Goal: Task Accomplishment & Management: Manage account settings

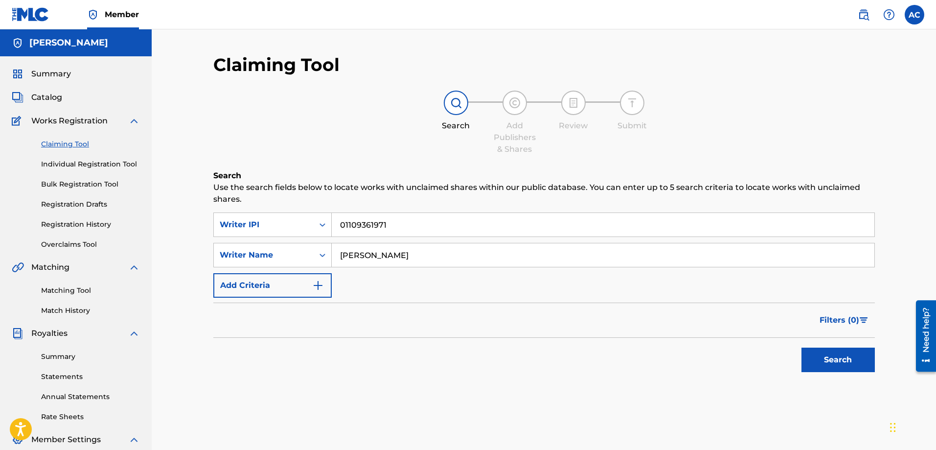
click at [826, 365] on button "Search" at bounding box center [837, 359] width 73 height 24
click at [318, 286] on img "Search Form" at bounding box center [318, 285] width 12 height 12
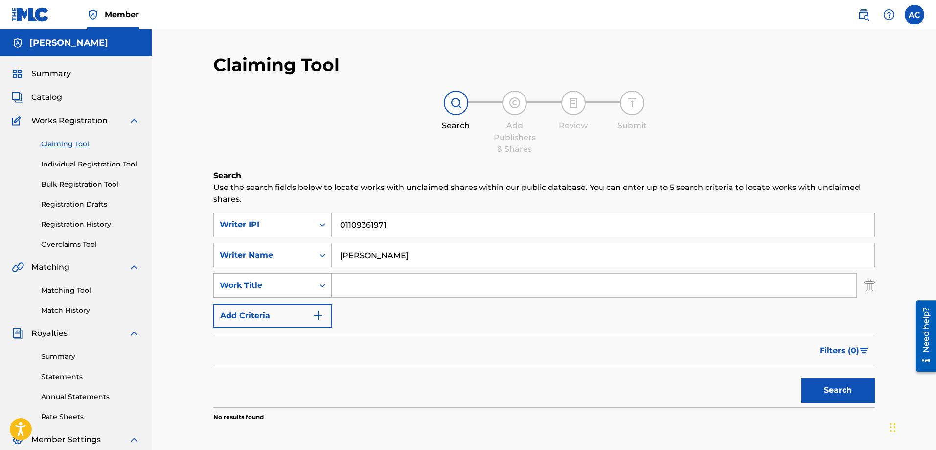
click at [318, 284] on icon "Search Form" at bounding box center [323, 285] width 10 height 10
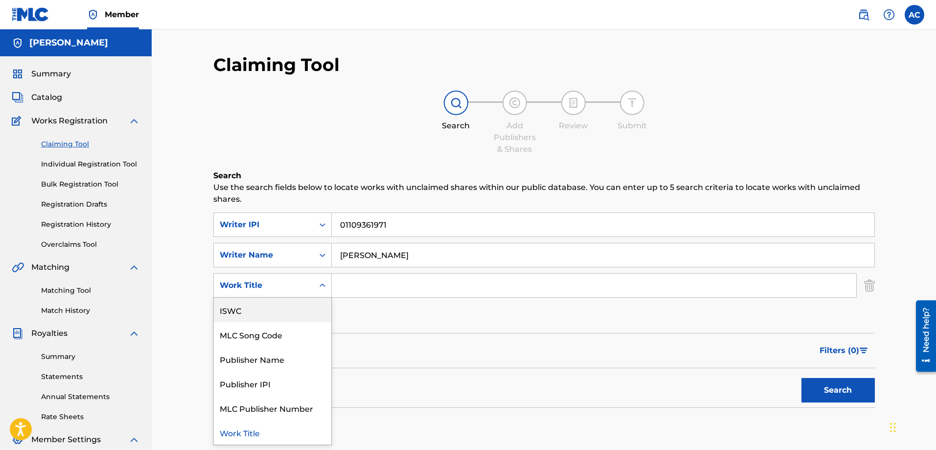
click at [236, 313] on div "ISWC" at bounding box center [272, 309] width 117 height 24
click at [319, 286] on icon "Search Form" at bounding box center [323, 285] width 10 height 10
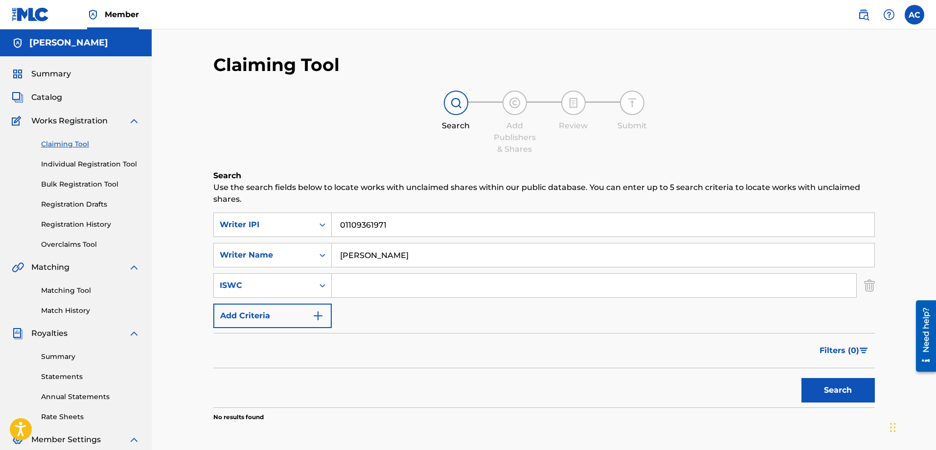
click at [386, 332] on form "SearchWithCriteriac3de3be2-09bb-4cd2-91b8-369d330ea63d Writer IPI 01109361971 S…" at bounding box center [543, 309] width 661 height 195
click at [74, 378] on link "Statements" at bounding box center [90, 376] width 99 height 10
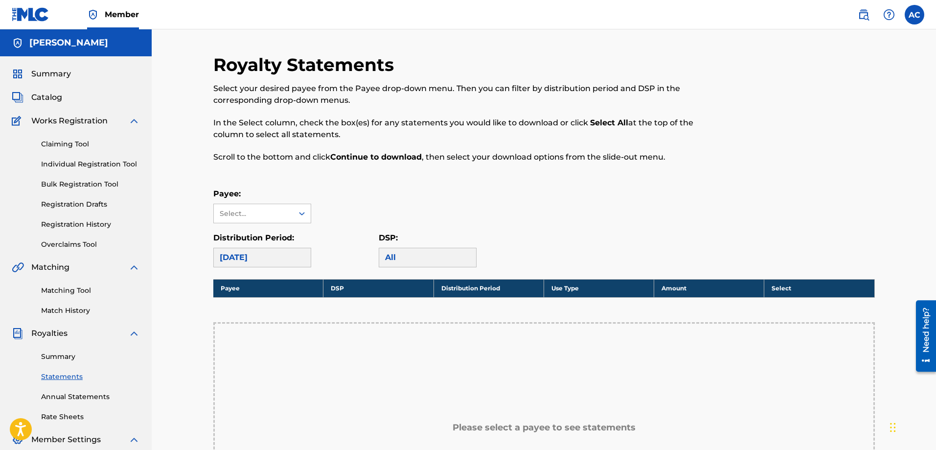
click at [72, 398] on link "Annual Statements" at bounding box center [90, 396] width 99 height 10
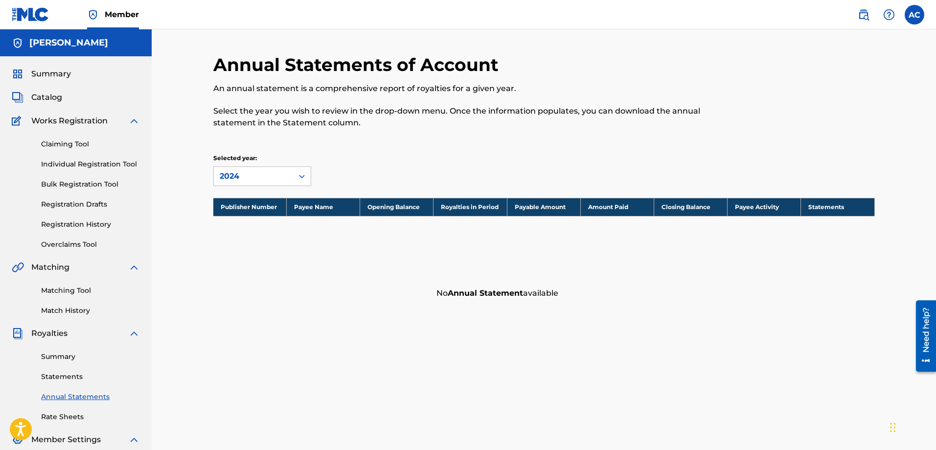
click at [68, 415] on link "Rate Sheets" at bounding box center [90, 416] width 99 height 10
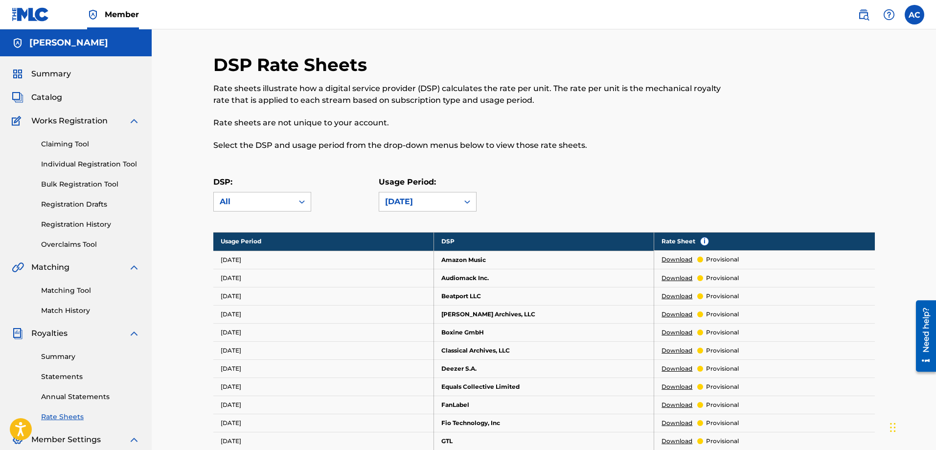
click at [47, 97] on span "Catalog" at bounding box center [46, 97] width 31 height 12
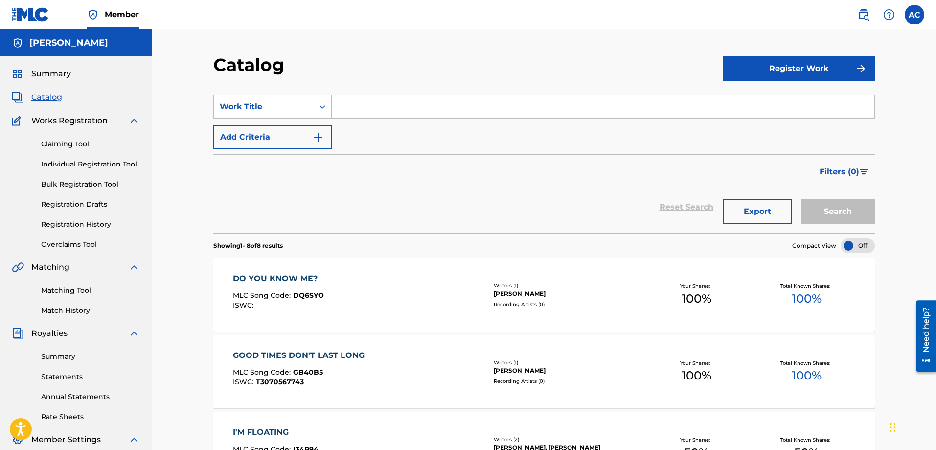
click at [295, 296] on span "DQ6SYO" at bounding box center [308, 295] width 31 height 9
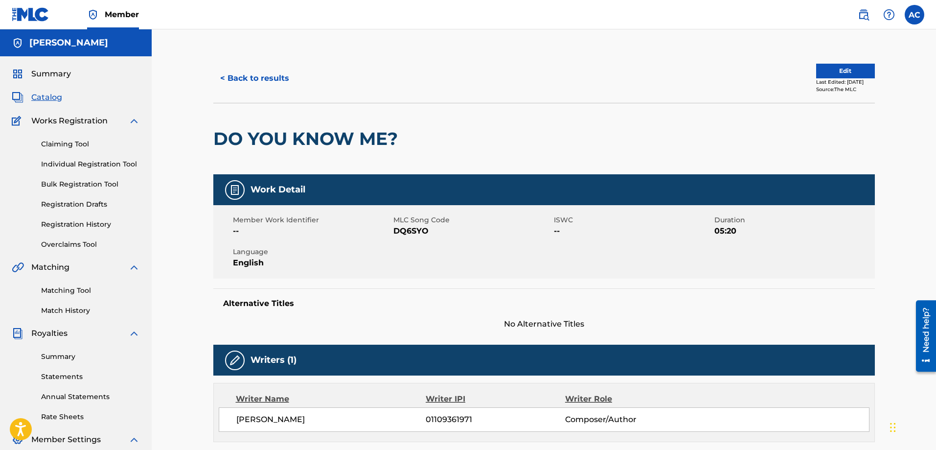
click at [843, 72] on button "Edit" at bounding box center [845, 71] width 59 height 15
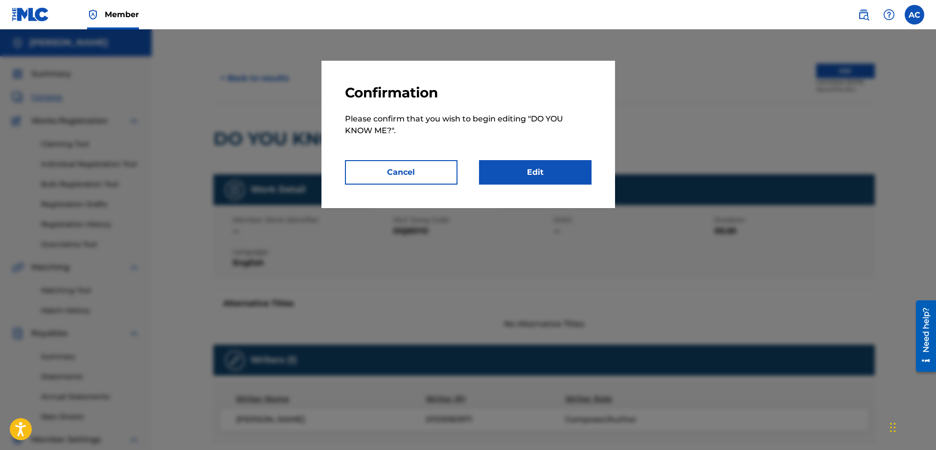
click at [545, 168] on link "Edit" at bounding box center [535, 172] width 113 height 24
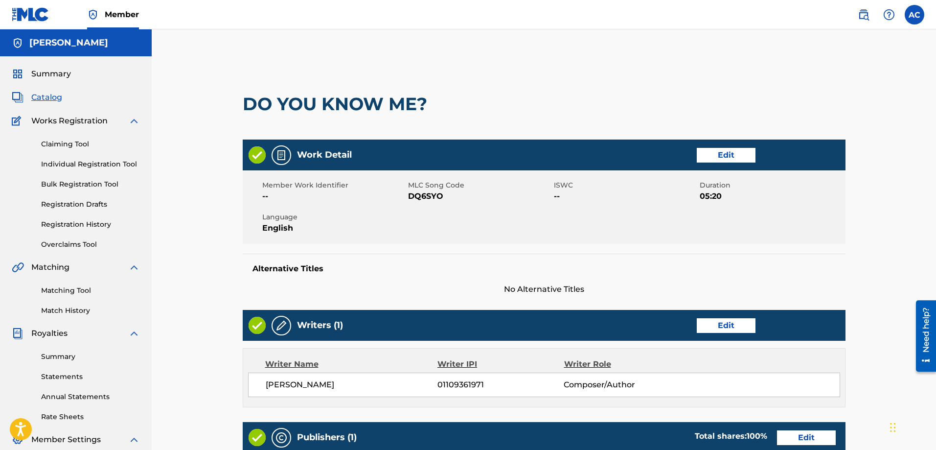
click at [554, 196] on span "--" at bounding box center [625, 196] width 143 height 12
drag, startPoint x: 576, startPoint y: 196, endPoint x: 548, endPoint y: 196, distance: 28.4
click at [548, 196] on div "Member Work Identifier -- MLC Song Code DQ6SYO ISWC -- Duration 05:20 Language …" at bounding box center [544, 206] width 603 height 73
click at [713, 157] on link "Edit" at bounding box center [726, 155] width 59 height 15
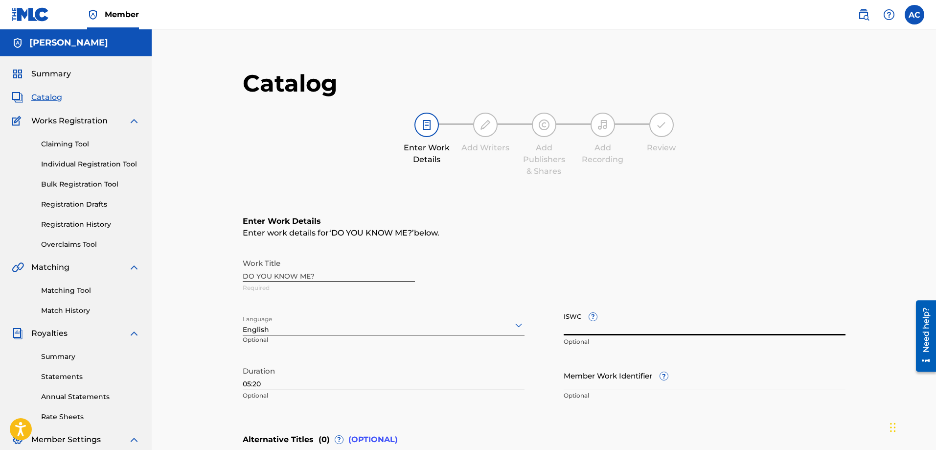
click at [565, 326] on input "ISWC ?" at bounding box center [705, 321] width 282 height 28
click at [575, 326] on input "ISWC ?" at bounding box center [705, 321] width 282 height 28
paste input "52432282"
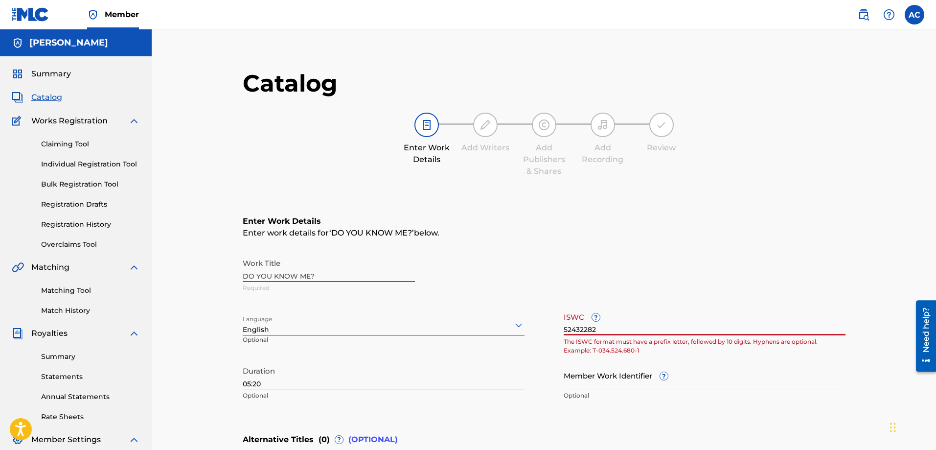
click at [553, 380] on div "Work Title DO YOU KNOW ME? Required Language English Optional ISWC ? 52432282 T…" at bounding box center [544, 329] width 603 height 152
click at [609, 411] on div "Enter Work Details Enter work details for ‘ DO YOU KNOW ME? ’ below. Work Title…" at bounding box center [544, 310] width 603 height 237
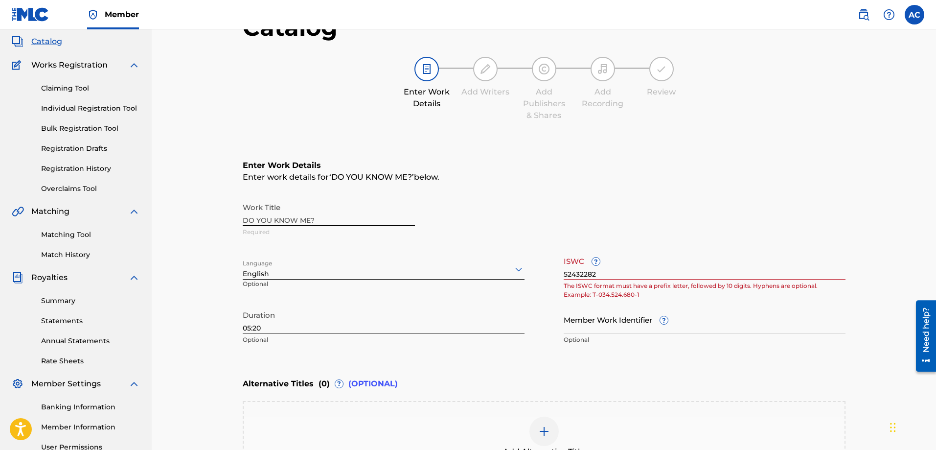
scroll to position [53, 0]
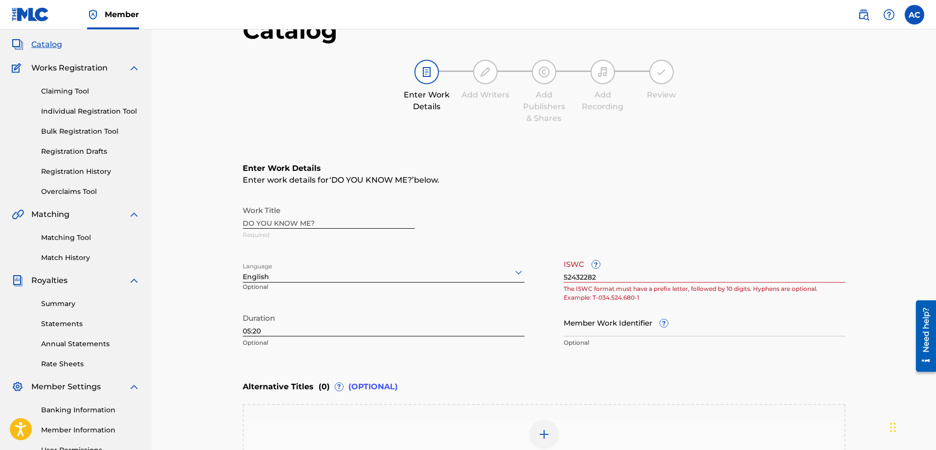
click at [564, 277] on input "52432282" at bounding box center [705, 268] width 282 height 28
type input "T-52432282"
click at [719, 295] on p "The ISWC format must have a prefix letter, followed by 10 digits. Hyphens are o…" at bounding box center [705, 293] width 282 height 18
drag, startPoint x: 613, startPoint y: 278, endPoint x: 516, endPoint y: 278, distance: 96.9
click at [516, 278] on div "Work Title DO YOU KNOW ME? Required Language English Optional ISWC ? T-52432282…" at bounding box center [544, 277] width 603 height 152
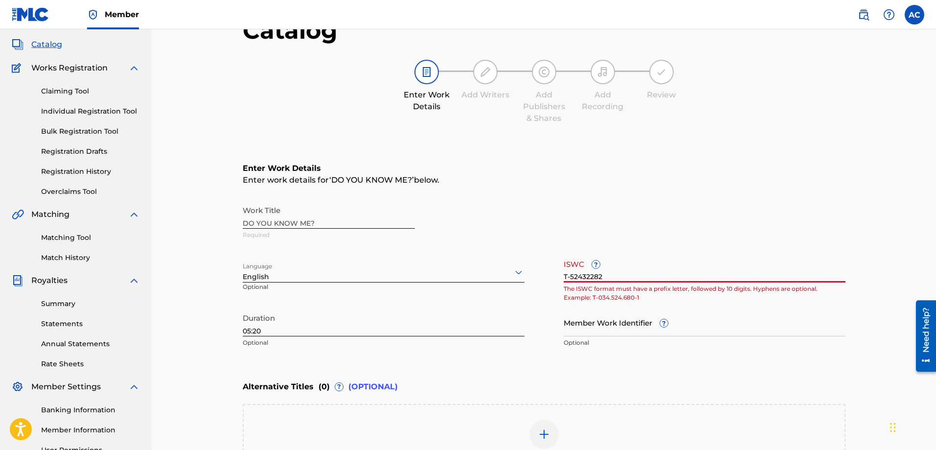
click at [308, 155] on div "Enter Work Details Enter work details for ‘ DO YOU KNOW ME? ’ below. Work Title…" at bounding box center [544, 257] width 603 height 237
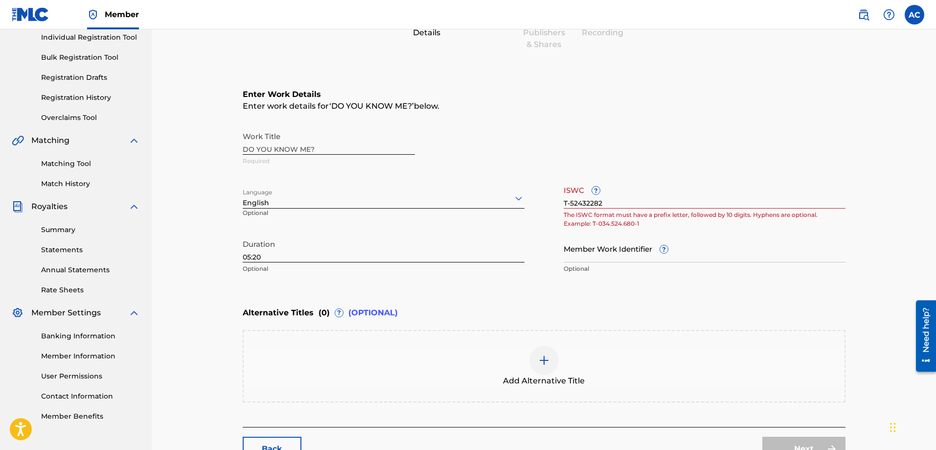
scroll to position [200, 0]
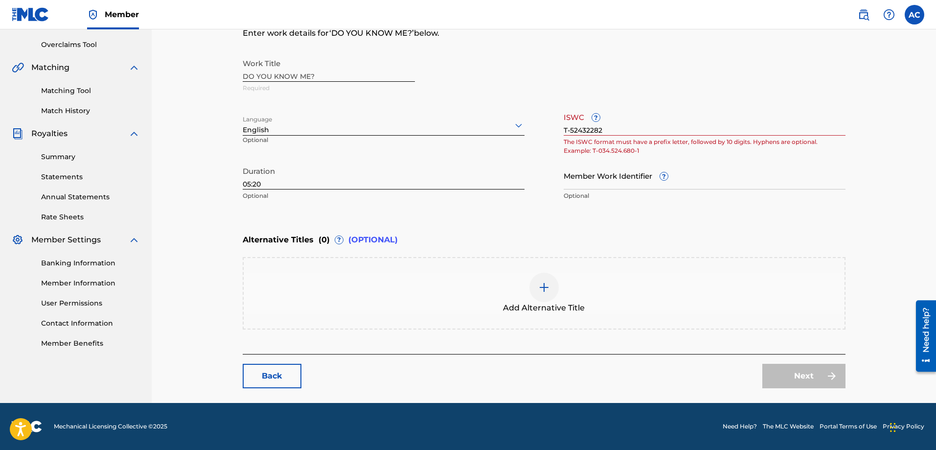
click at [573, 117] on input "T-52432282" at bounding box center [705, 122] width 282 height 28
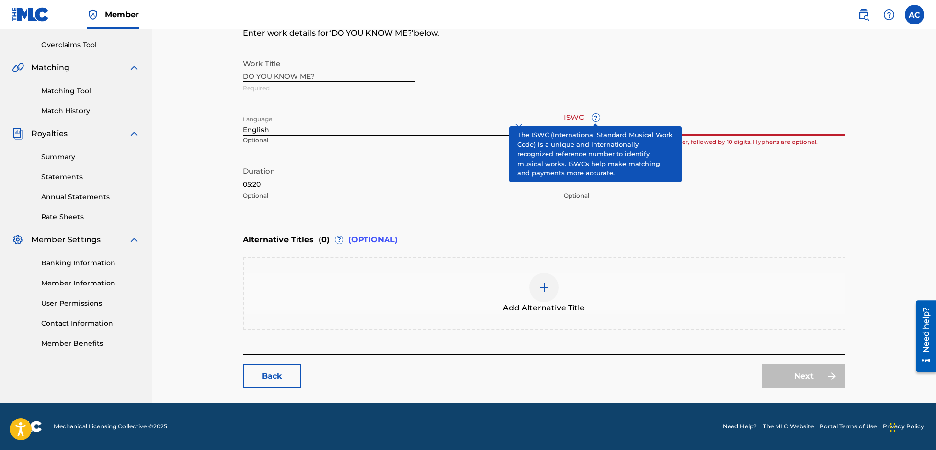
click at [594, 117] on span "?" at bounding box center [596, 118] width 8 height 8
click at [594, 117] on input "T-52432282" at bounding box center [705, 122] width 282 height 28
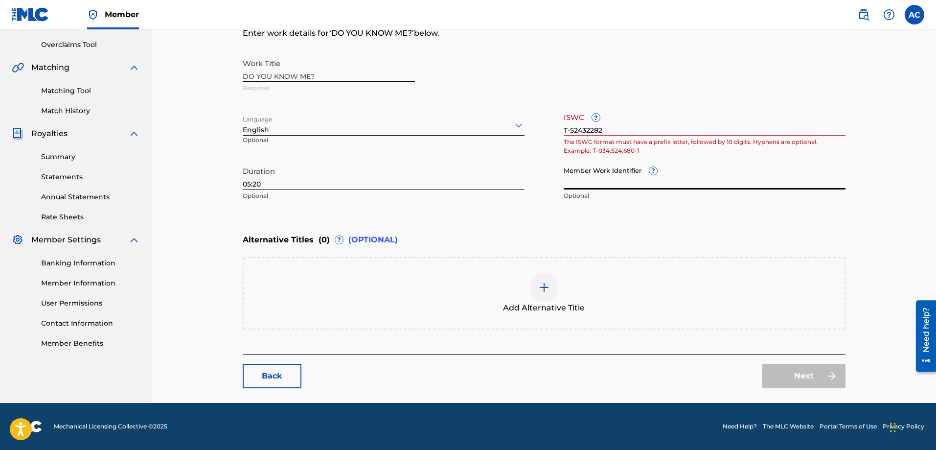
click at [684, 169] on input "Member Work Identifier ?" at bounding box center [705, 175] width 282 height 28
click at [271, 377] on link "Back" at bounding box center [272, 376] width 59 height 24
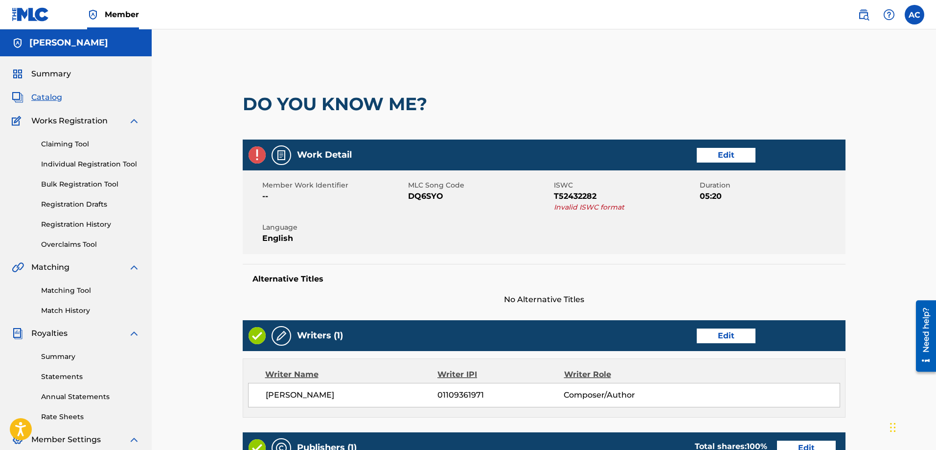
scroll to position [157, 0]
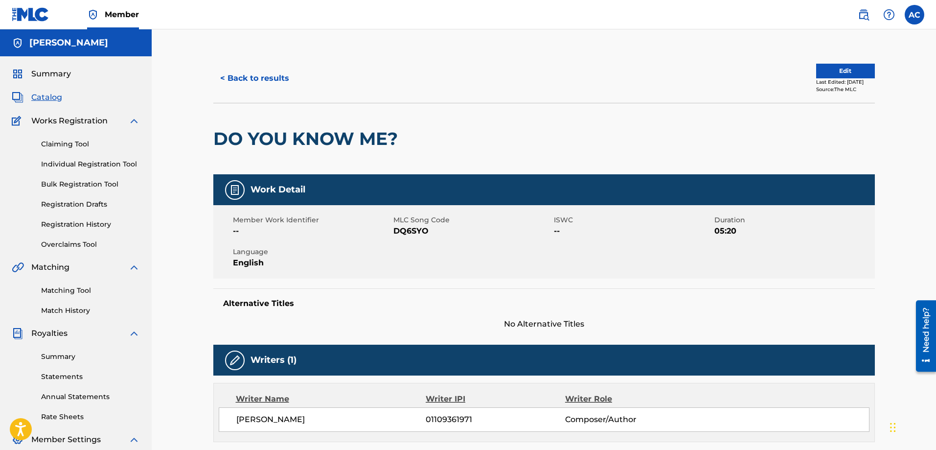
click at [54, 98] on span "Catalog" at bounding box center [46, 97] width 31 height 12
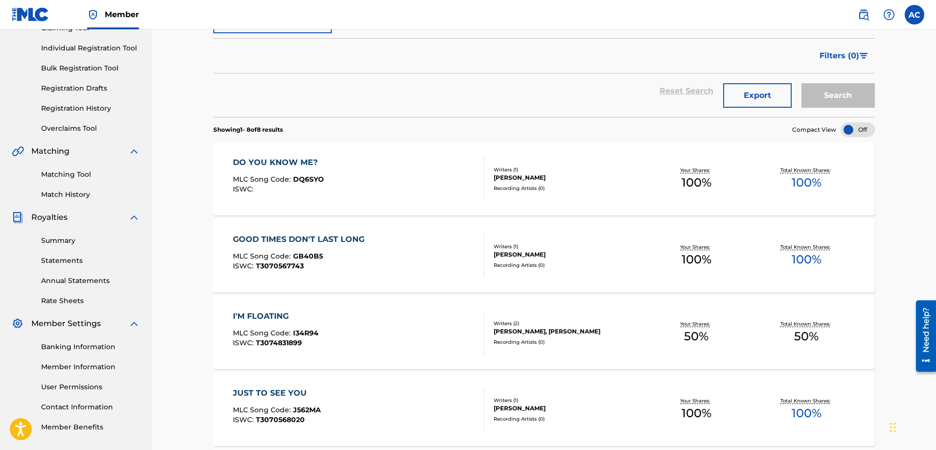
scroll to position [147, 0]
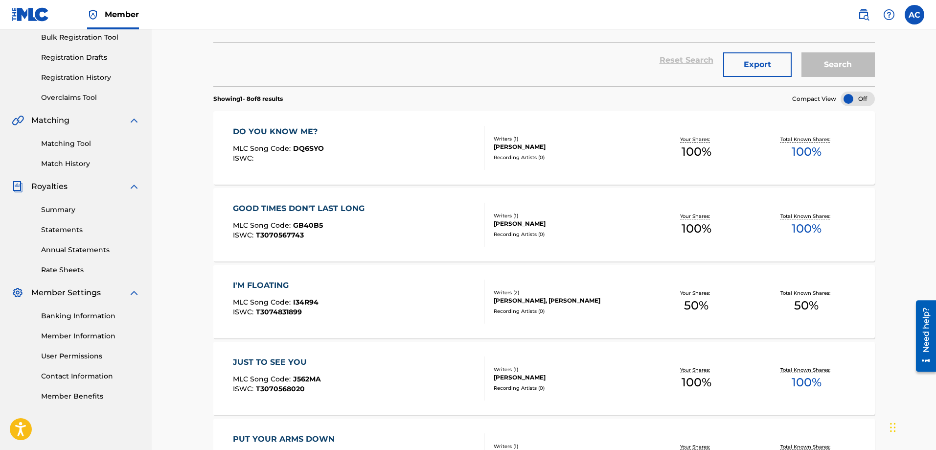
click at [313, 236] on div "ISWC : T3070567743" at bounding box center [301, 234] width 137 height 7
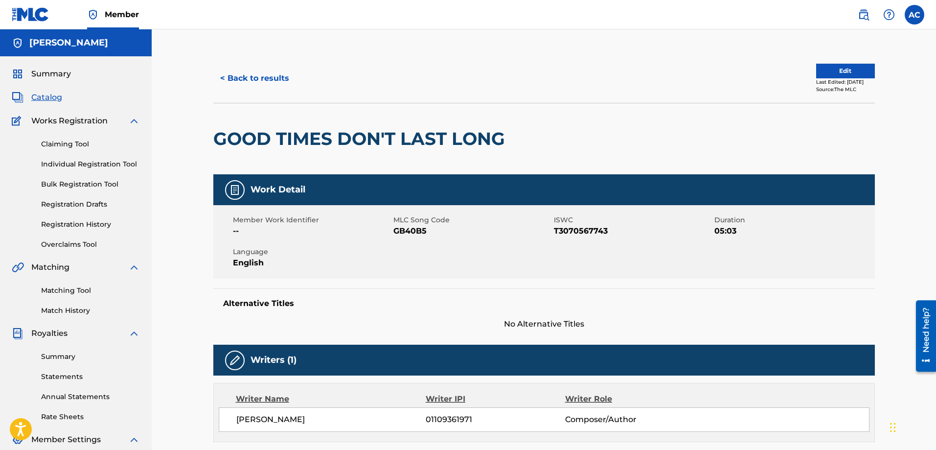
click at [50, 97] on span "Catalog" at bounding box center [46, 97] width 31 height 12
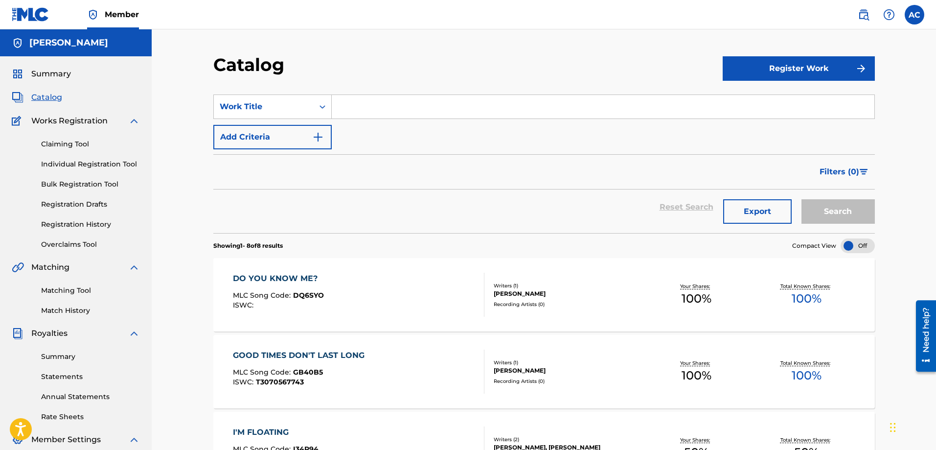
click at [59, 74] on span "Summary" at bounding box center [51, 74] width 40 height 12
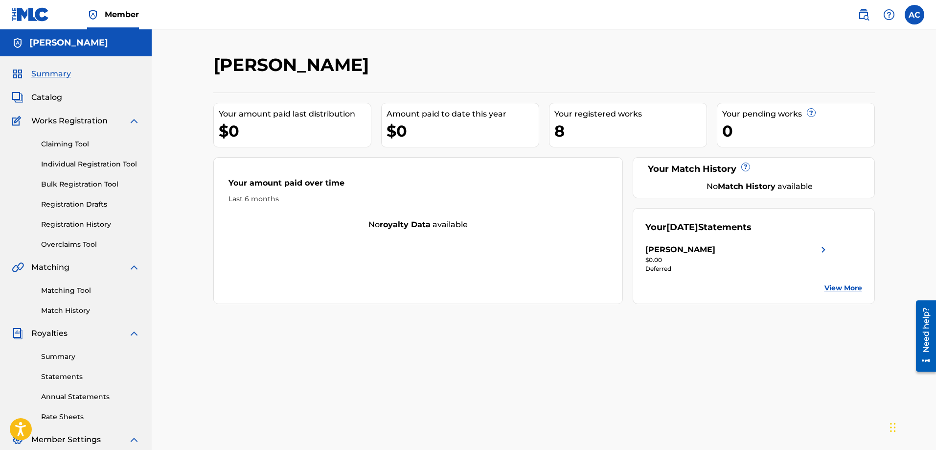
click at [53, 95] on span "Catalog" at bounding box center [46, 97] width 31 height 12
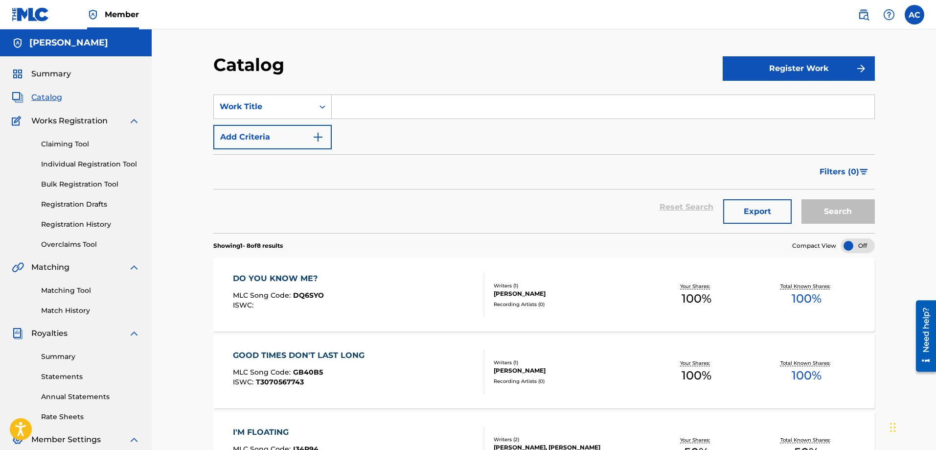
click at [253, 279] on div "DO YOU KNOW ME?" at bounding box center [278, 279] width 91 height 12
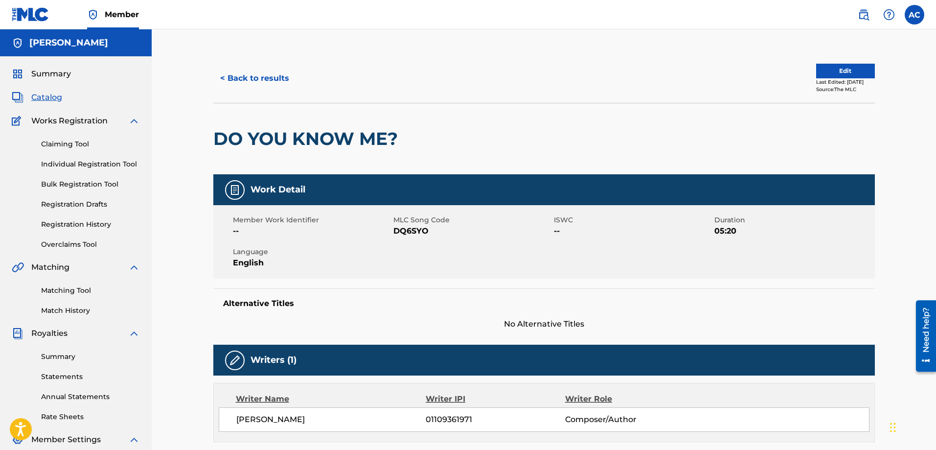
click at [834, 71] on button "Edit" at bounding box center [845, 71] width 59 height 15
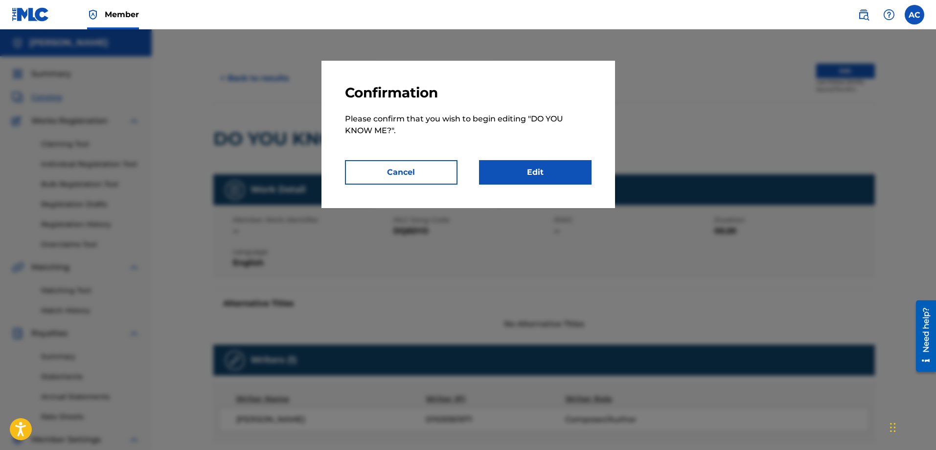
click at [536, 168] on link "Edit" at bounding box center [535, 172] width 113 height 24
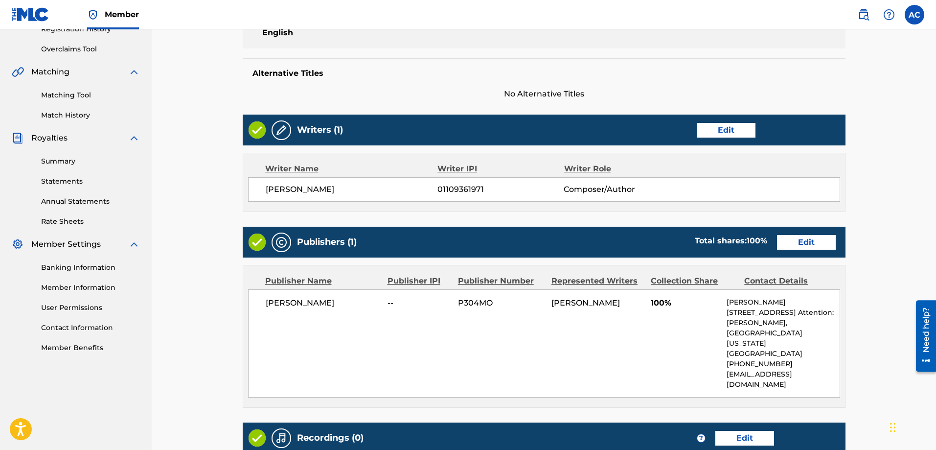
scroll to position [196, 0]
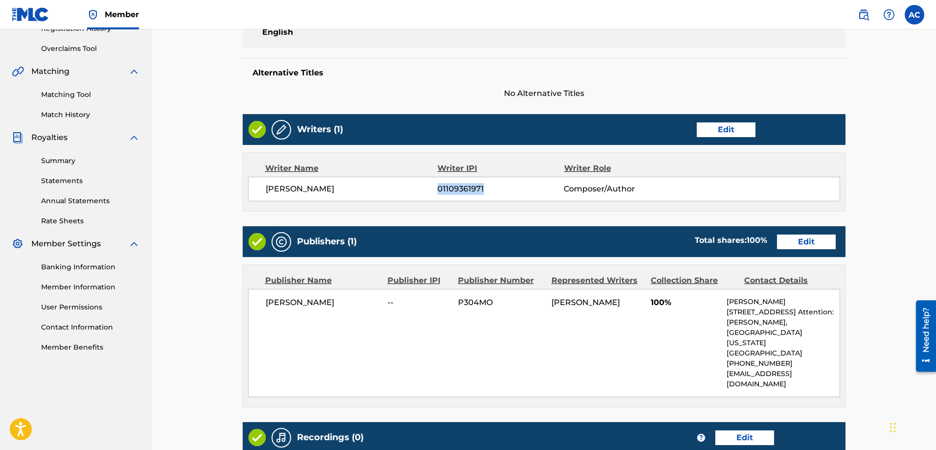
drag, startPoint x: 495, startPoint y: 187, endPoint x: 437, endPoint y: 191, distance: 57.4
click at [437, 191] on span "01109361971" at bounding box center [500, 189] width 126 height 12
click at [725, 133] on link "Edit" at bounding box center [726, 129] width 59 height 15
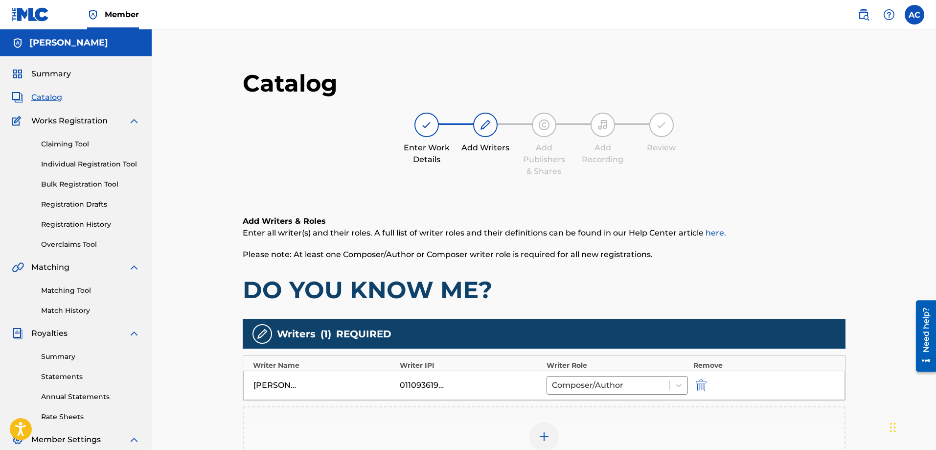
drag, startPoint x: 458, startPoint y: 386, endPoint x: 426, endPoint y: 386, distance: 31.8
click at [426, 386] on div "01109361971" at bounding box center [471, 385] width 142 height 12
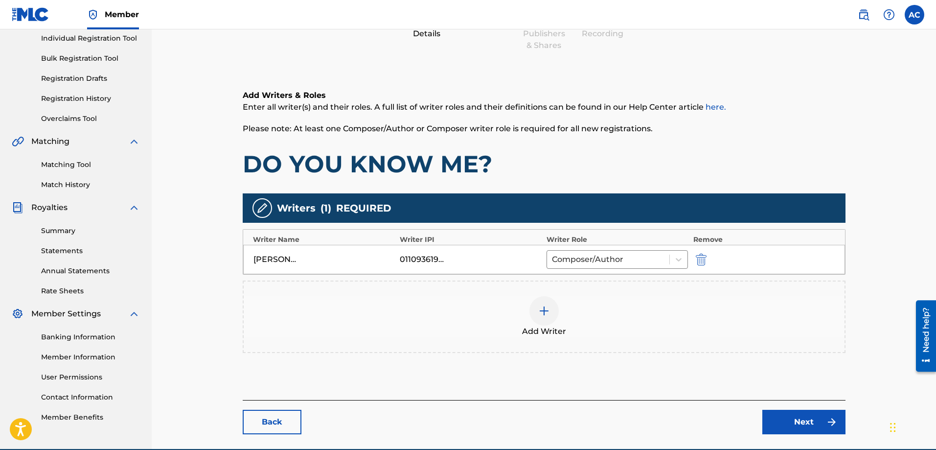
scroll to position [147, 0]
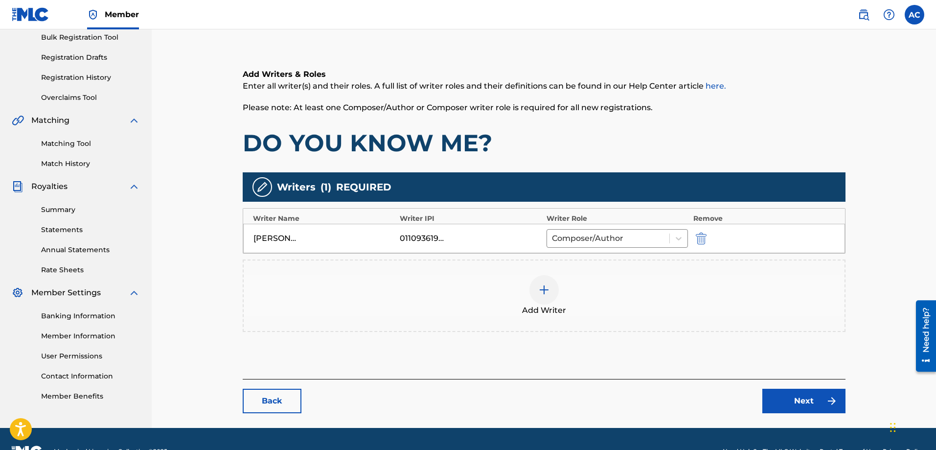
drag, startPoint x: 398, startPoint y: 235, endPoint x: 453, endPoint y: 240, distance: 55.0
click at [453, 240] on div "[PERSON_NAME] 01109361971 Composer/Author" at bounding box center [544, 238] width 602 height 29
click at [288, 395] on link "Back" at bounding box center [272, 400] width 59 height 24
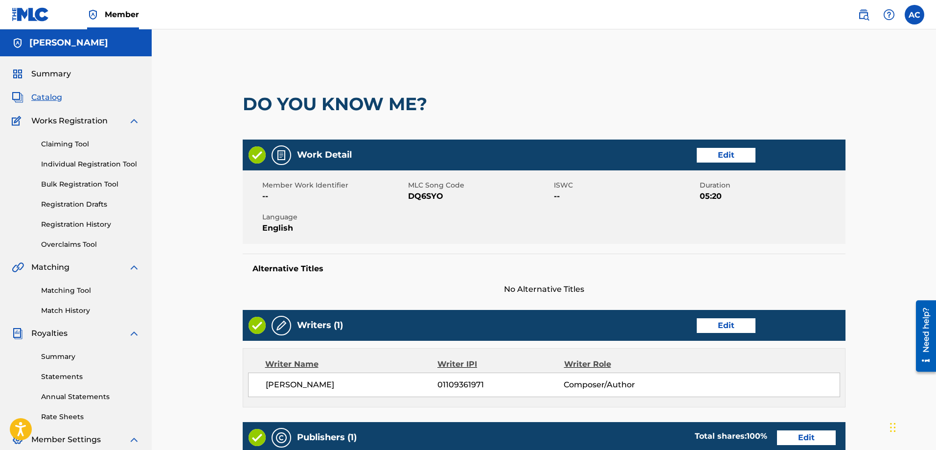
drag, startPoint x: 486, startPoint y: 384, endPoint x: 435, endPoint y: 385, distance: 50.9
click at [435, 385] on div "[PERSON_NAME] 01109361971 Composer/Author" at bounding box center [553, 385] width 574 height 12
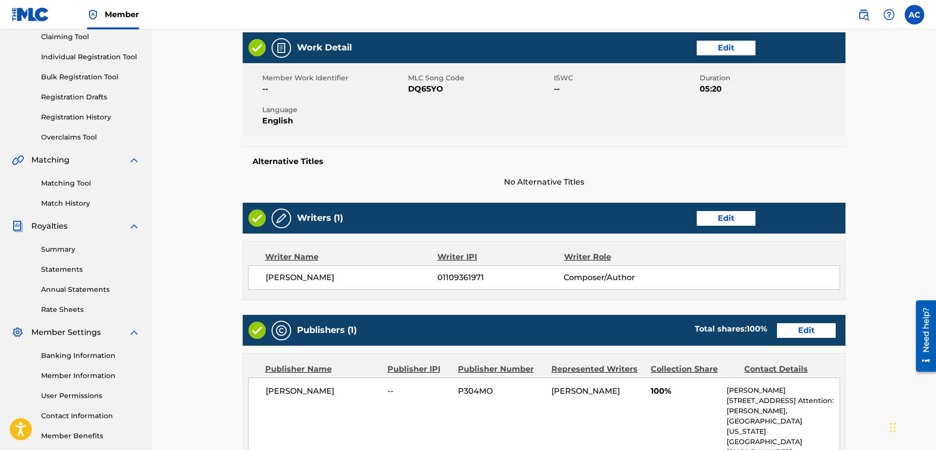
scroll to position [147, 0]
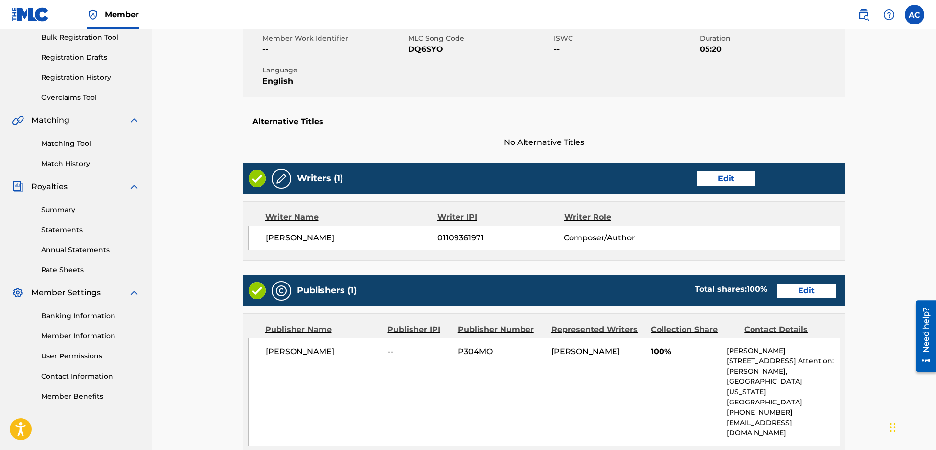
click at [881, 231] on div "< Back DO YOU KNOW ME? Work Detail Edit Member Work Identifier -- MLC Song Code…" at bounding box center [544, 268] width 685 height 722
click at [720, 182] on link "Edit" at bounding box center [726, 178] width 59 height 15
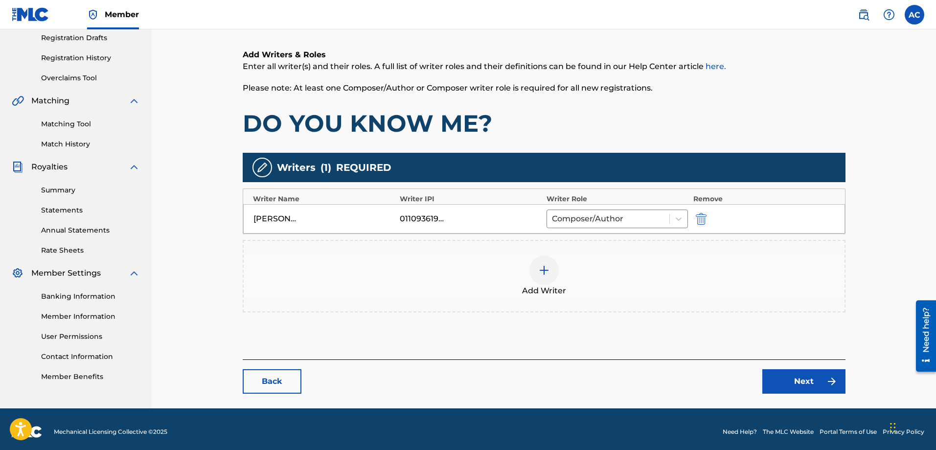
scroll to position [172, 0]
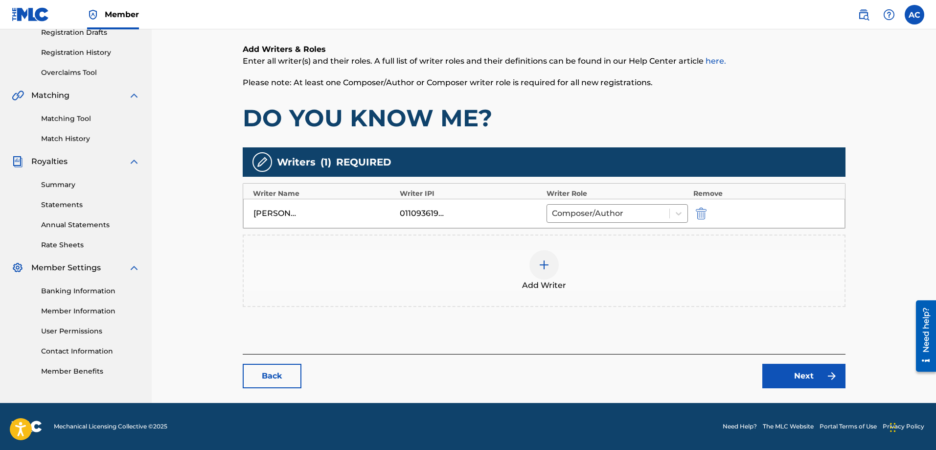
click at [700, 216] on img "submit" at bounding box center [701, 213] width 11 height 12
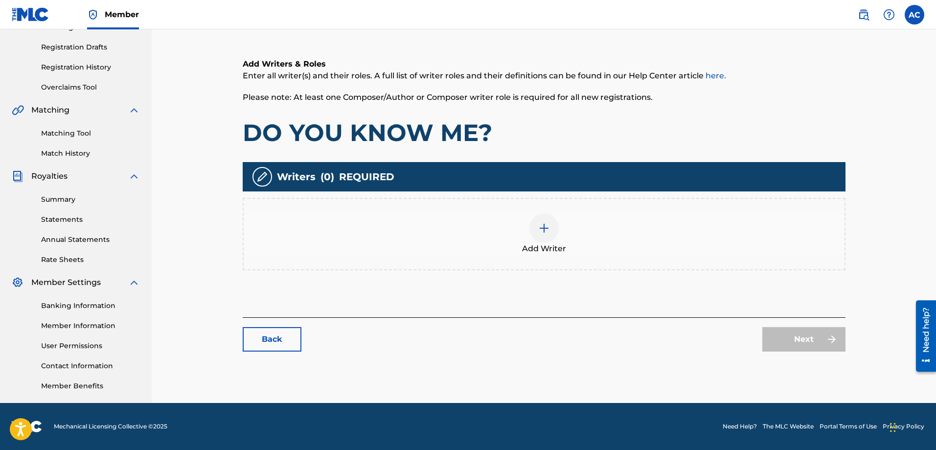
scroll to position [157, 0]
click at [551, 230] on div at bounding box center [543, 227] width 29 height 29
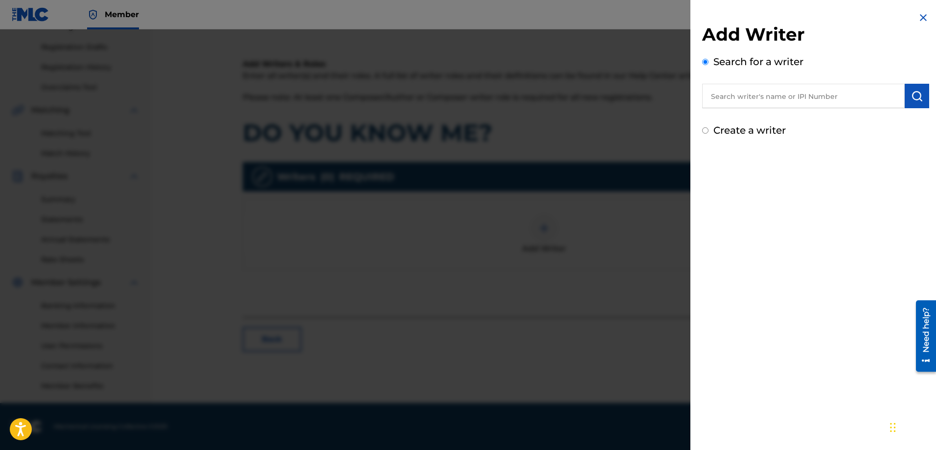
click at [750, 99] on input "text" at bounding box center [803, 96] width 203 height 24
click at [911, 96] on img "submit" at bounding box center [917, 96] width 12 height 12
click at [801, 97] on input "text" at bounding box center [803, 96] width 203 height 24
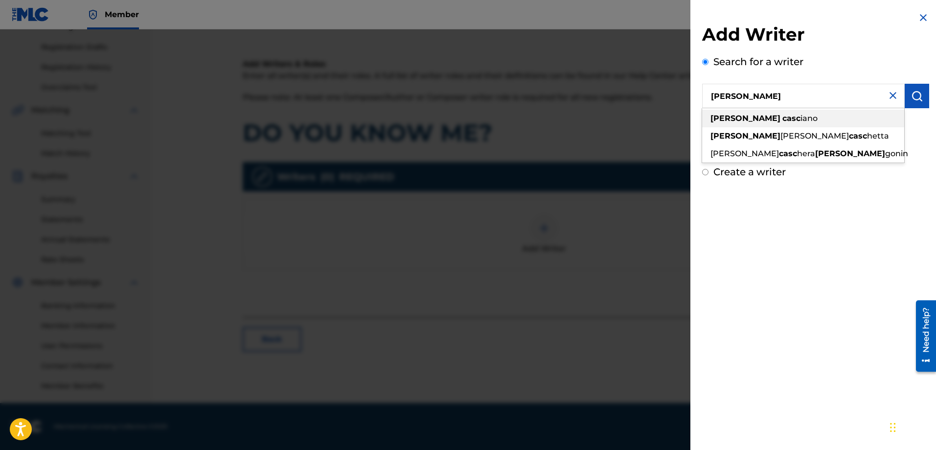
click at [800, 118] on span "iano" at bounding box center [808, 118] width 17 height 9
type input "[PERSON_NAME]"
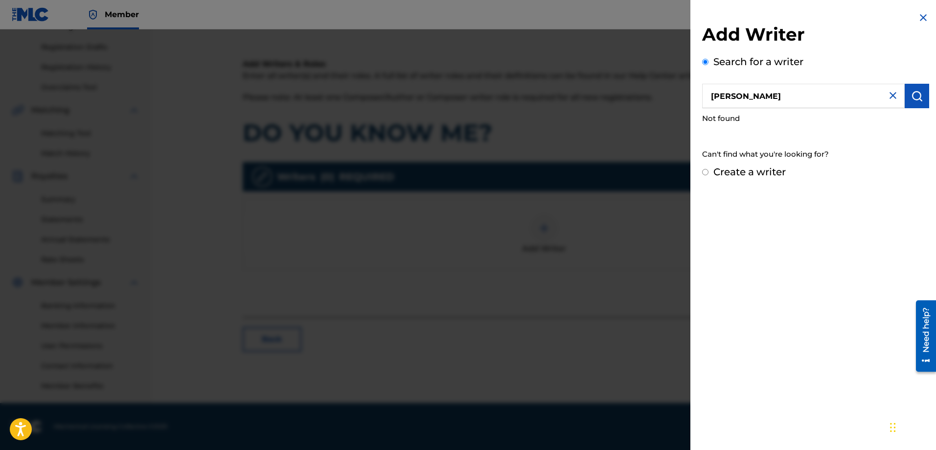
click at [907, 99] on button "submit" at bounding box center [917, 96] width 24 height 24
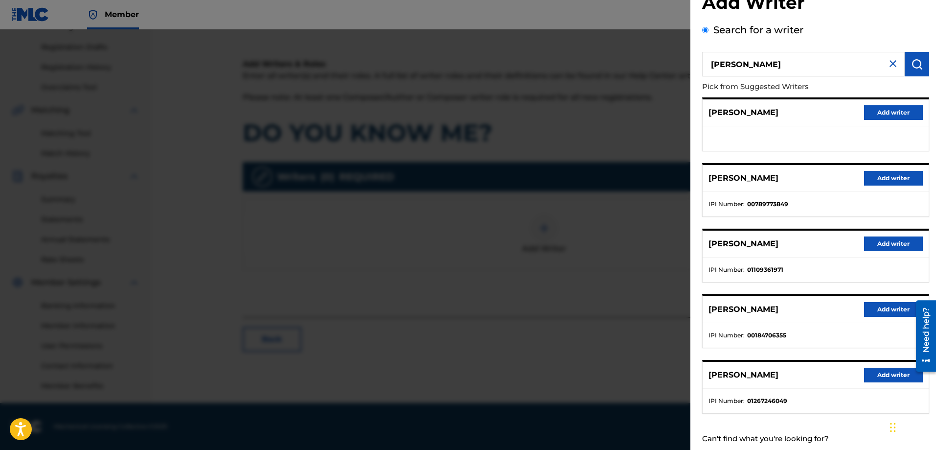
scroll to position [57, 0]
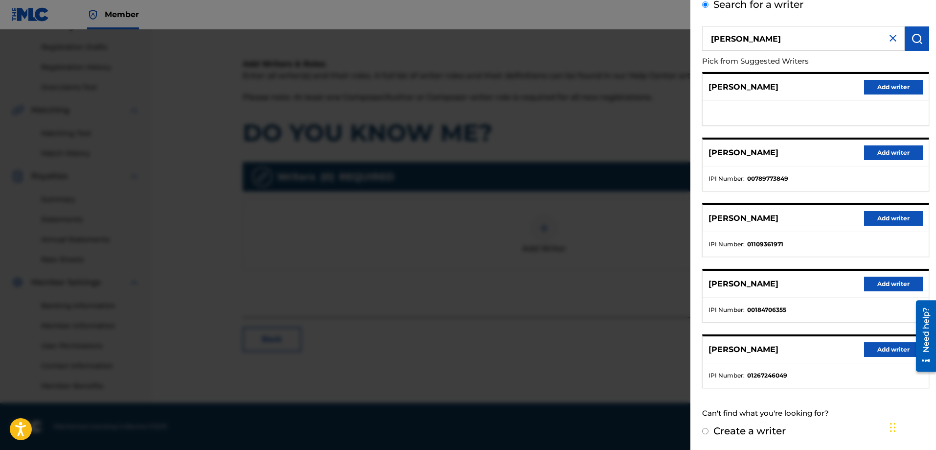
click at [885, 215] on button "Add writer" at bounding box center [893, 218] width 59 height 15
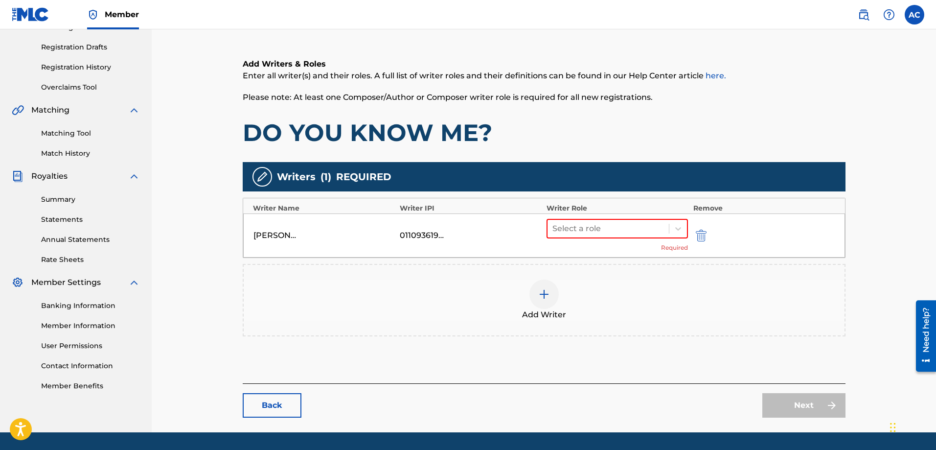
drag, startPoint x: 441, startPoint y: 235, endPoint x: 393, endPoint y: 231, distance: 48.1
click at [393, 231] on div "[PERSON_NAME] 01109361971 Select a role Required" at bounding box center [544, 235] width 602 height 44
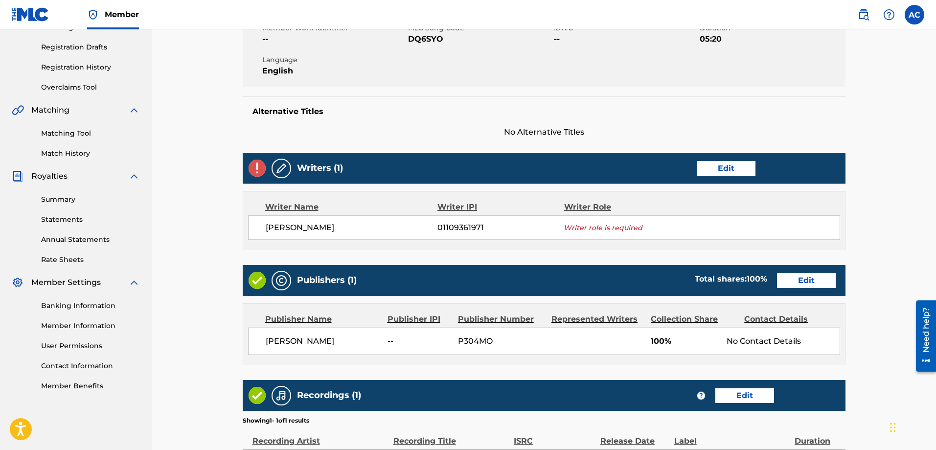
scroll to position [147, 0]
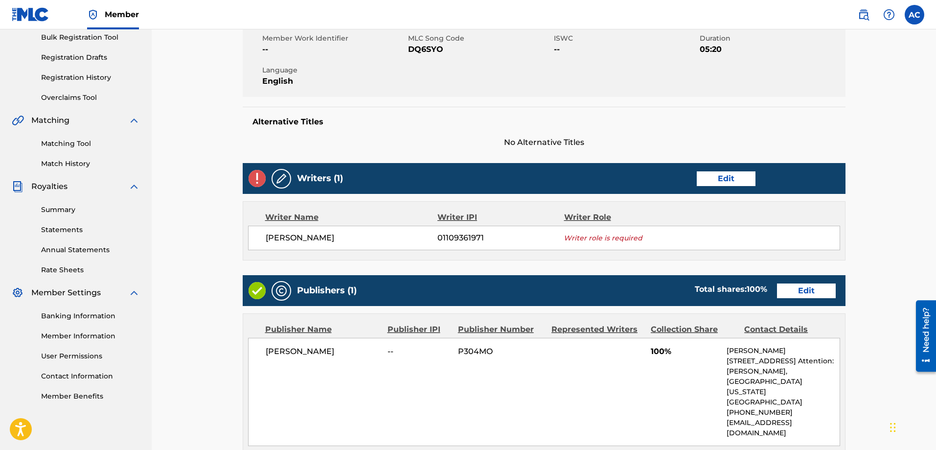
click at [726, 180] on link "Edit" at bounding box center [726, 178] width 59 height 15
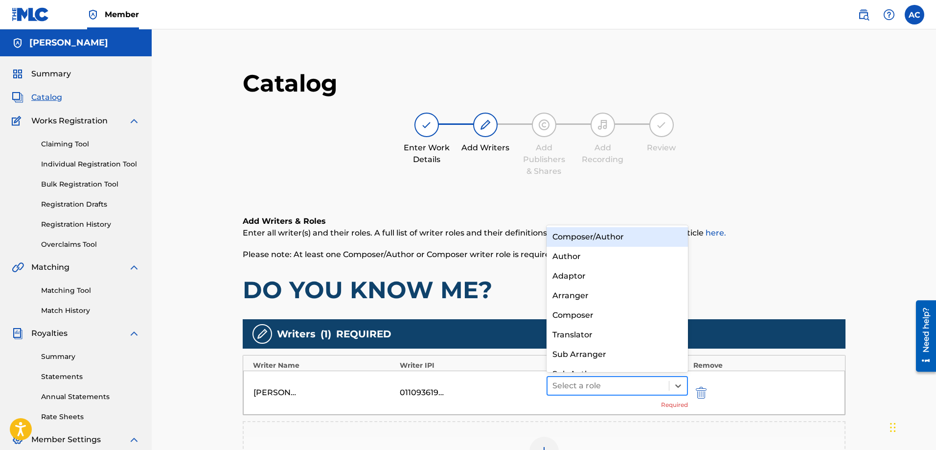
click at [648, 385] on div at bounding box center [608, 386] width 112 height 14
click at [620, 240] on div "Composer/Author" at bounding box center [618, 237] width 142 height 20
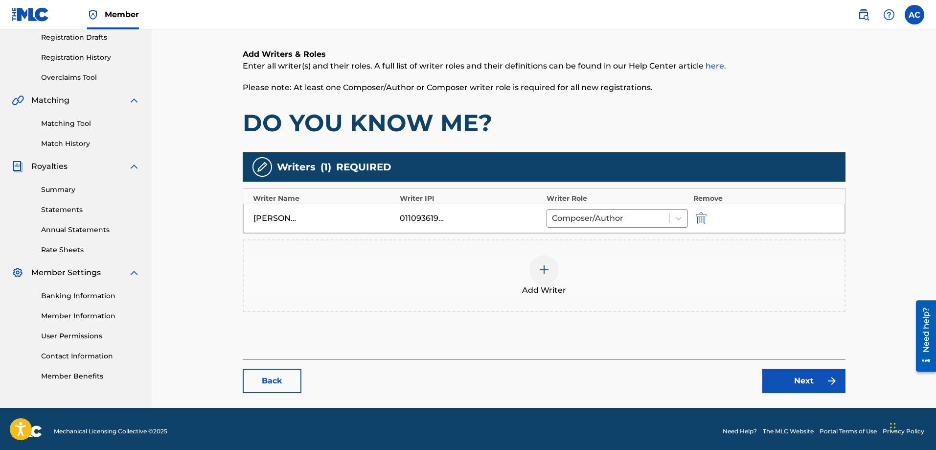
scroll to position [172, 0]
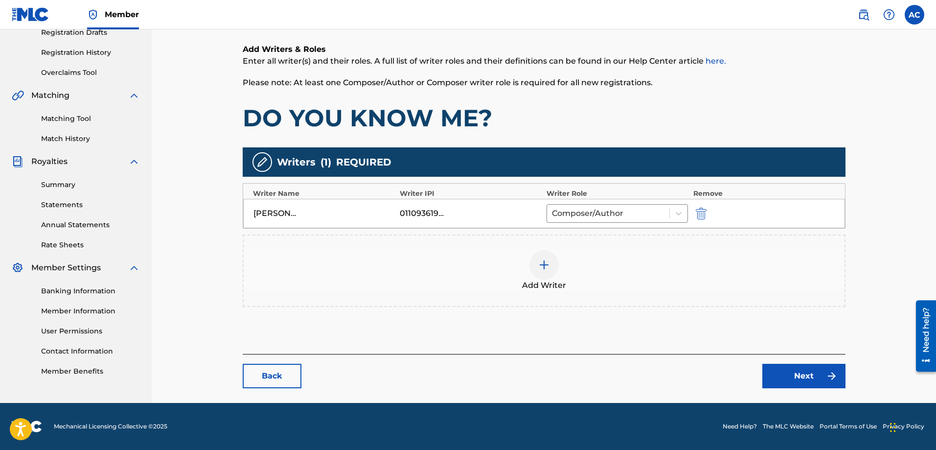
click at [814, 371] on link "Next" at bounding box center [803, 376] width 83 height 24
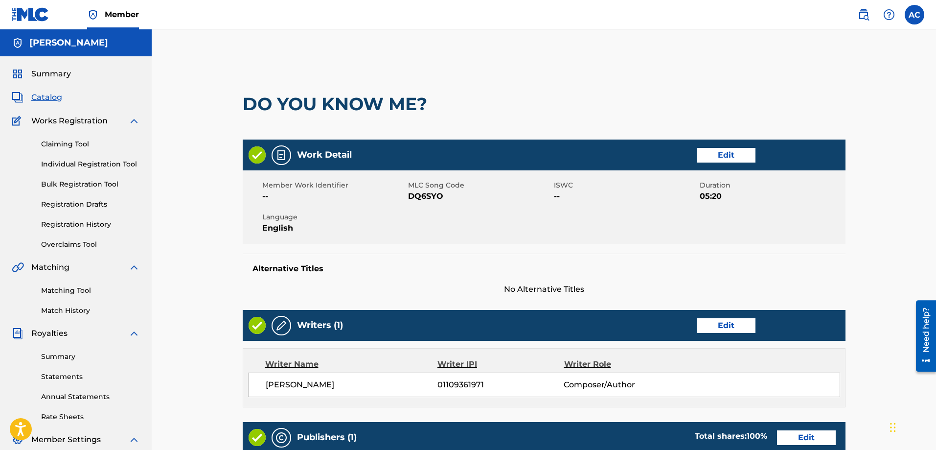
click at [47, 95] on span "Catalog" at bounding box center [46, 97] width 31 height 12
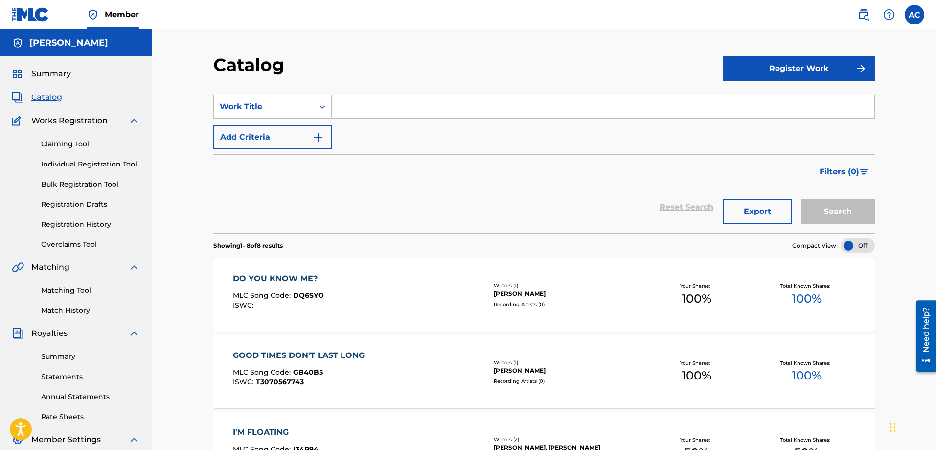
click at [57, 163] on link "Individual Registration Tool" at bounding box center [90, 164] width 99 height 10
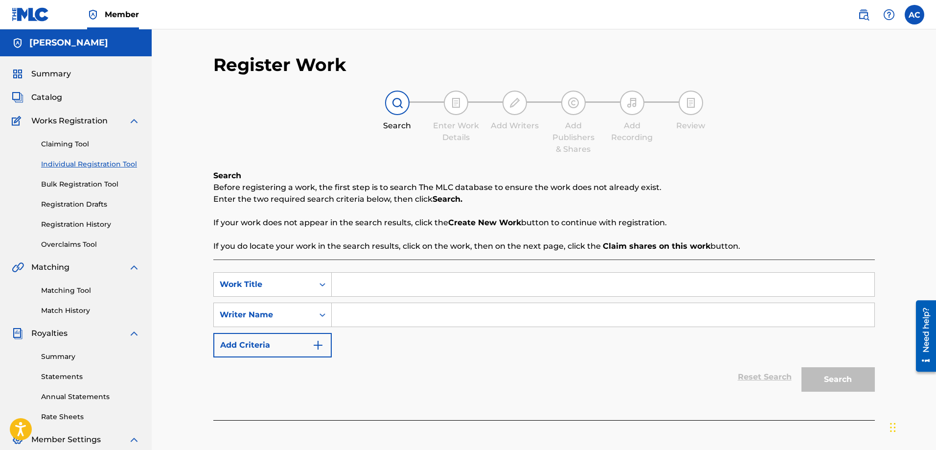
click at [68, 146] on link "Claiming Tool" at bounding box center [90, 144] width 99 height 10
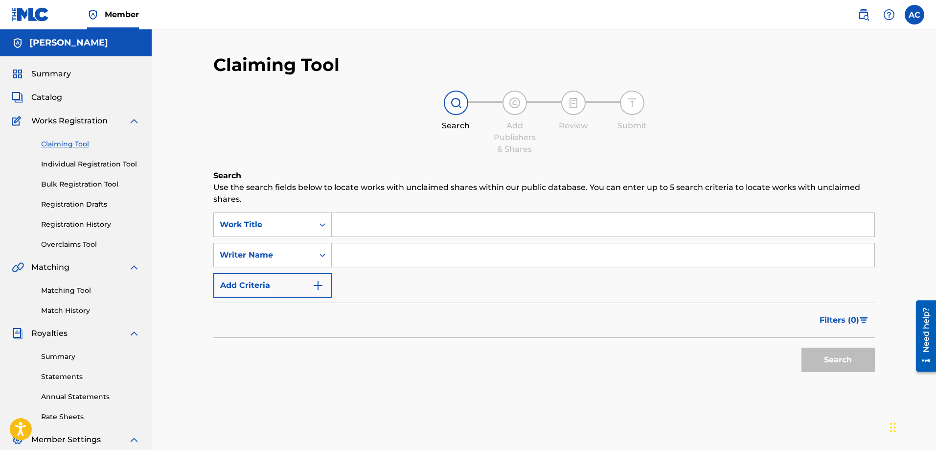
click at [68, 182] on link "Bulk Registration Tool" at bounding box center [90, 184] width 99 height 10
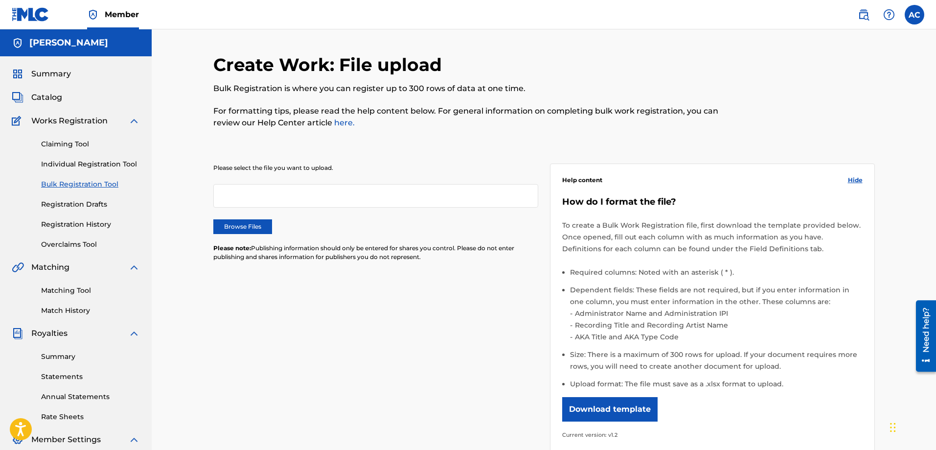
click at [75, 204] on link "Registration Drafts" at bounding box center [90, 204] width 99 height 10
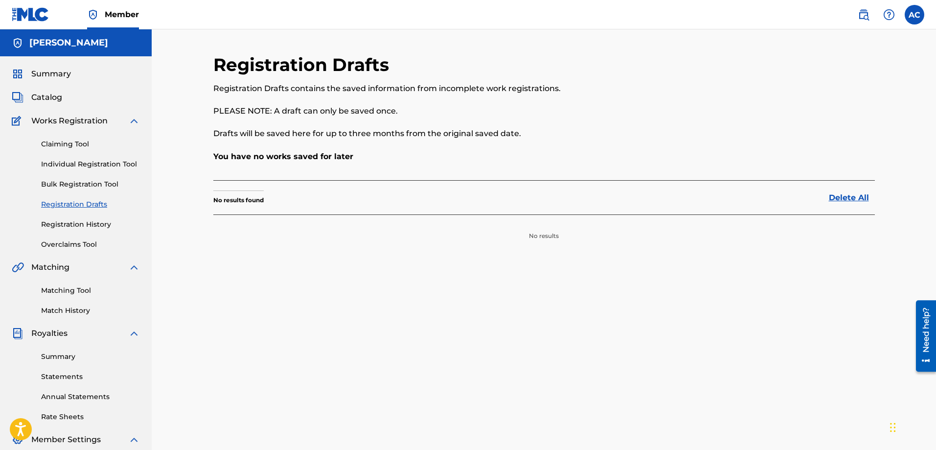
click at [75, 222] on link "Registration History" at bounding box center [90, 224] width 99 height 10
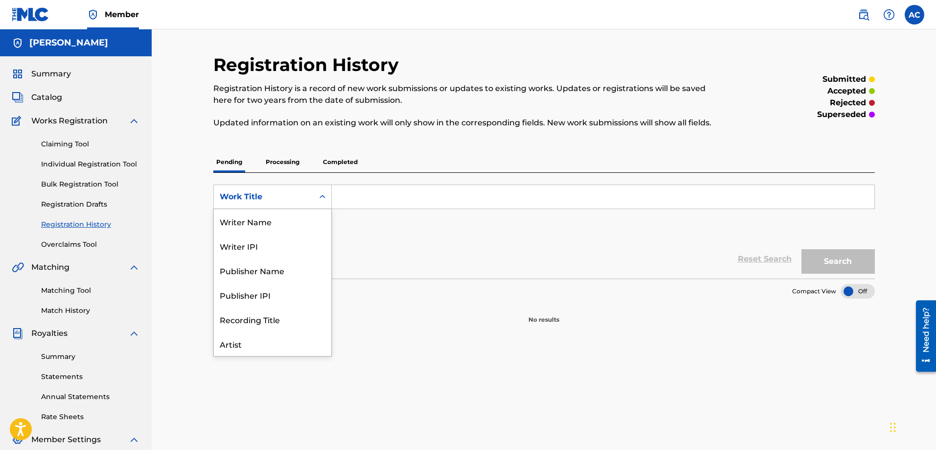
click at [320, 197] on icon "Search Form" at bounding box center [322, 196] width 6 height 3
click at [80, 247] on link "Overclaims Tool" at bounding box center [90, 244] width 99 height 10
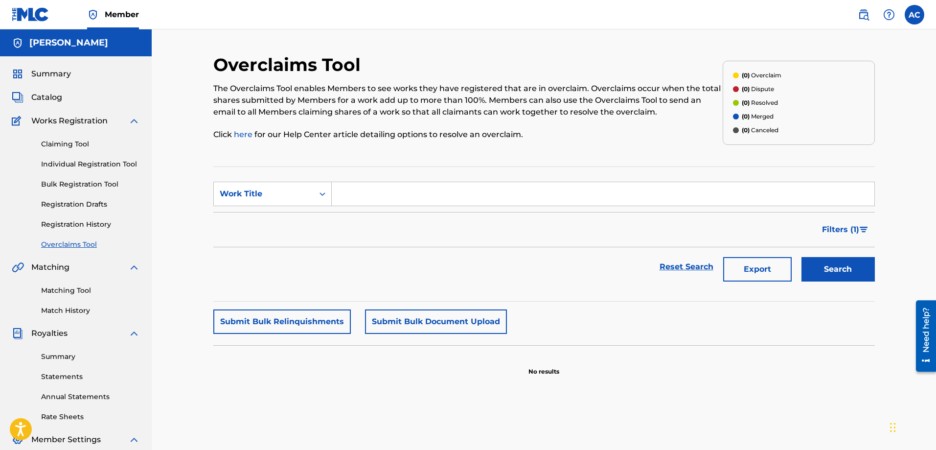
click at [39, 98] on span "Catalog" at bounding box center [46, 97] width 31 height 12
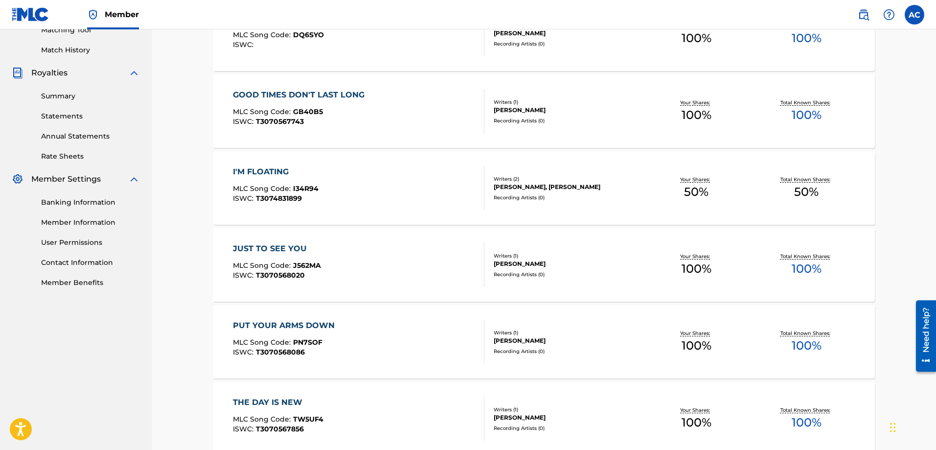
scroll to position [170, 0]
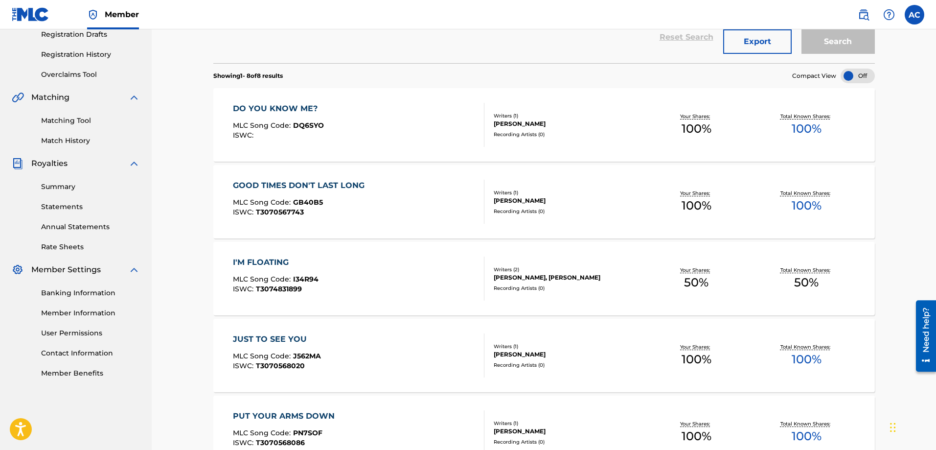
click at [296, 367] on span "T3070568020" at bounding box center [280, 365] width 49 height 9
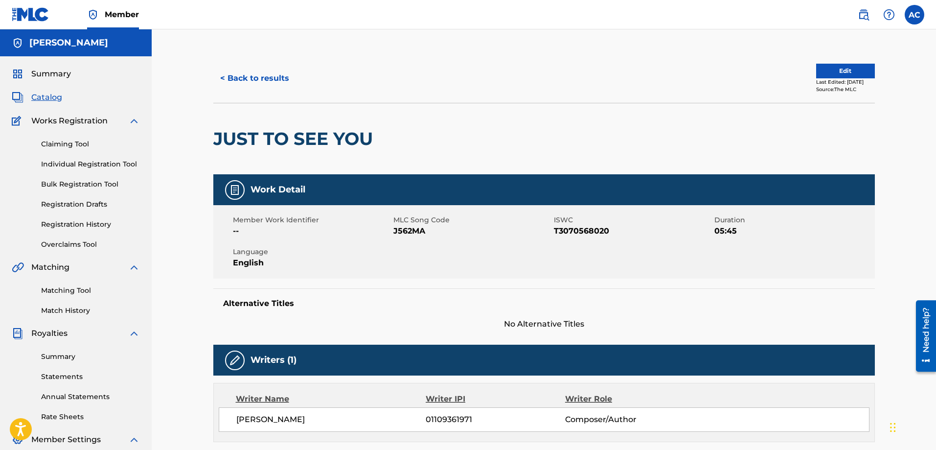
click at [840, 71] on button "Edit" at bounding box center [845, 71] width 59 height 15
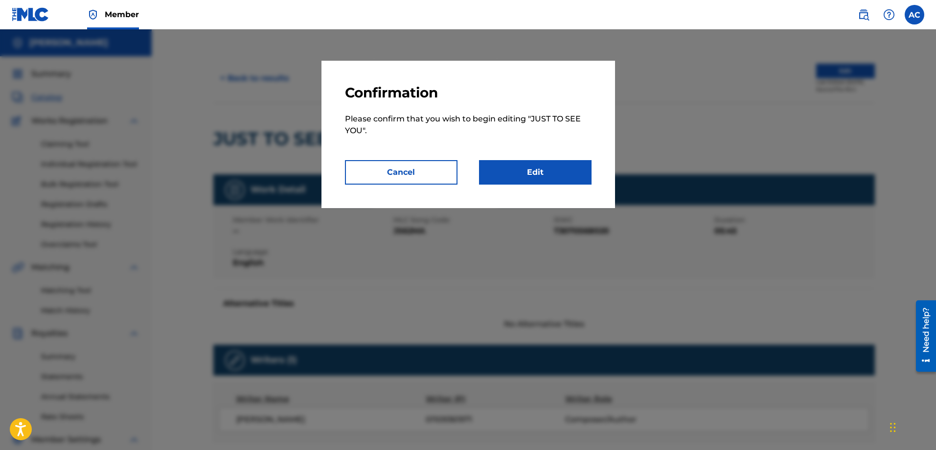
click at [555, 170] on link "Edit" at bounding box center [535, 172] width 113 height 24
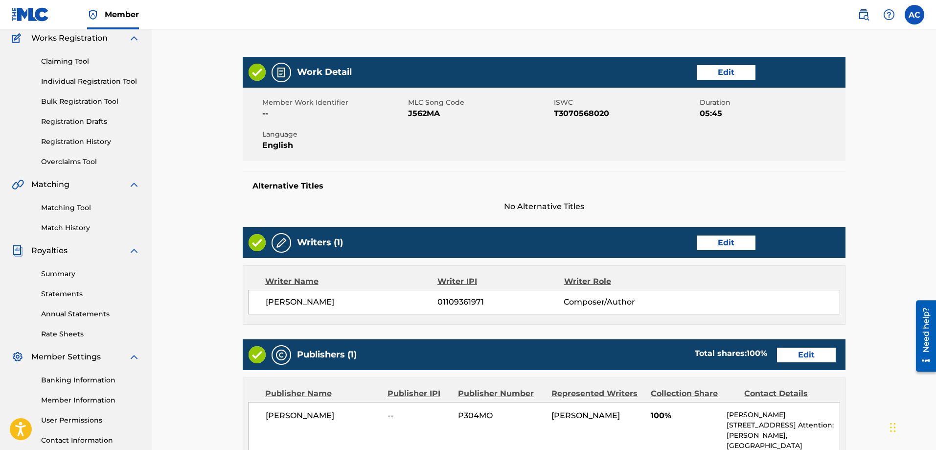
scroll to position [98, 0]
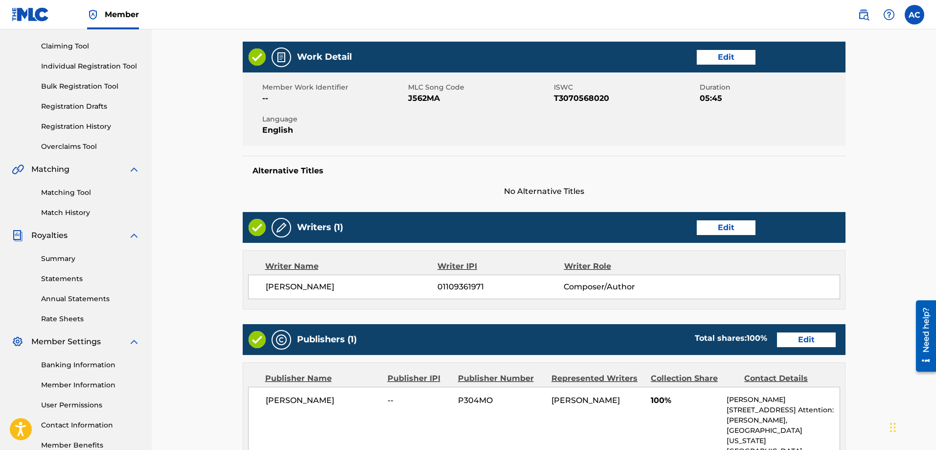
drag, startPoint x: 486, startPoint y: 283, endPoint x: 432, endPoint y: 288, distance: 55.0
click at [432, 288] on div "[PERSON_NAME] 01109361971 Composer/Author" at bounding box center [553, 287] width 574 height 12
click at [721, 225] on link "Edit" at bounding box center [726, 227] width 59 height 15
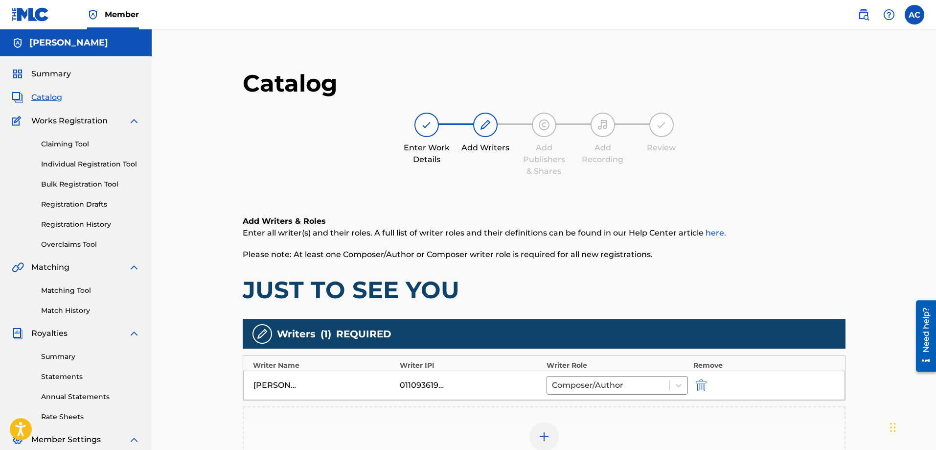
drag, startPoint x: 450, startPoint y: 384, endPoint x: 390, endPoint y: 383, distance: 59.7
click at [390, 383] on div "[PERSON_NAME] 01109361971 Composer/Author" at bounding box center [544, 384] width 602 height 29
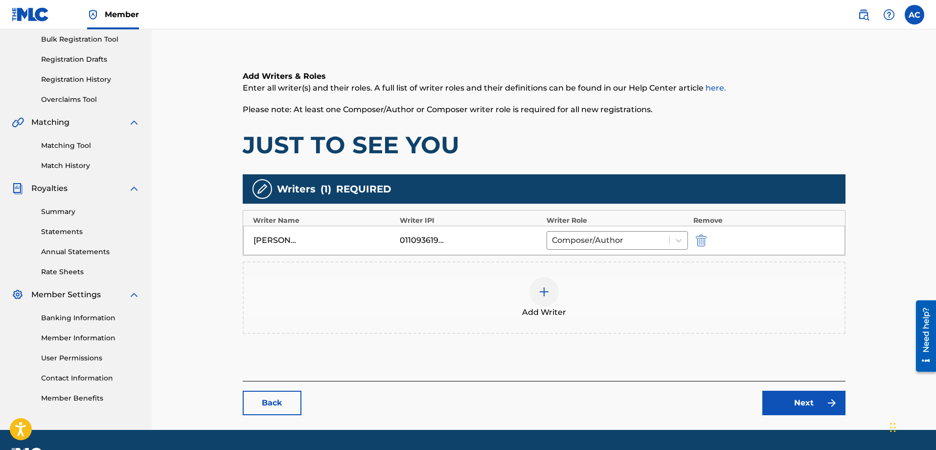
scroll to position [147, 0]
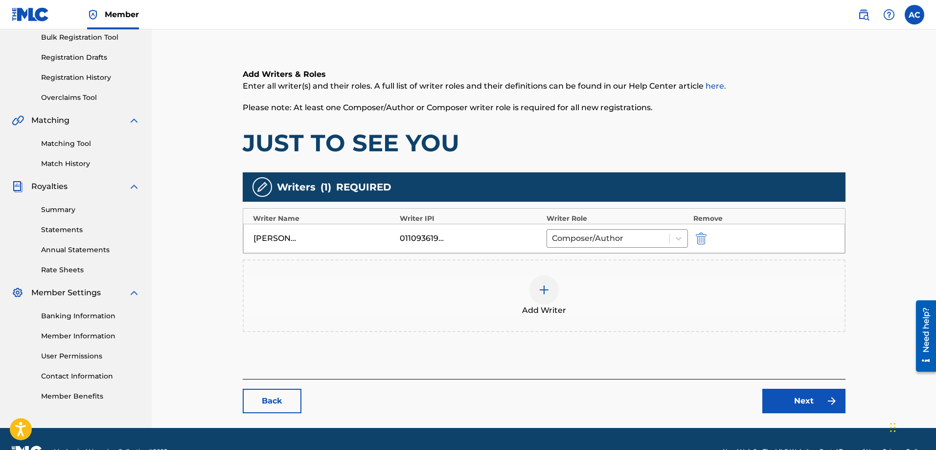
drag, startPoint x: 440, startPoint y: 240, endPoint x: 439, endPoint y: 296, distance: 56.3
click at [439, 296] on div "Add Writer" at bounding box center [544, 295] width 601 height 41
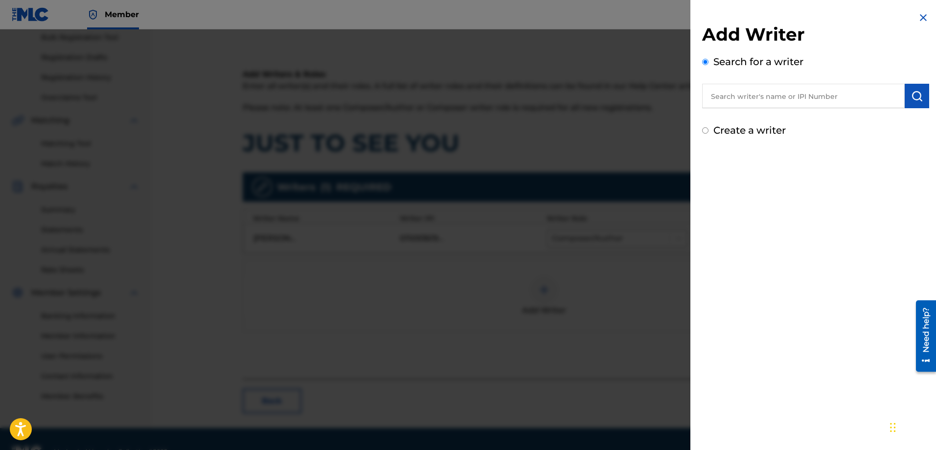
click at [806, 246] on div "Add Writer Search for a writer Create a writer" at bounding box center [815, 225] width 251 height 450
click at [917, 20] on img at bounding box center [923, 18] width 12 height 12
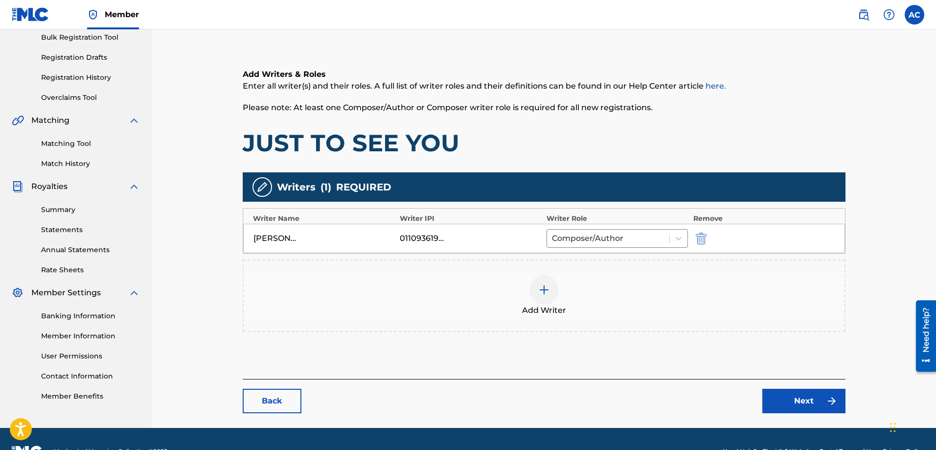
click at [449, 240] on div "01109361971" at bounding box center [471, 238] width 142 height 12
click at [108, 334] on link "Member Information" at bounding box center [90, 336] width 99 height 10
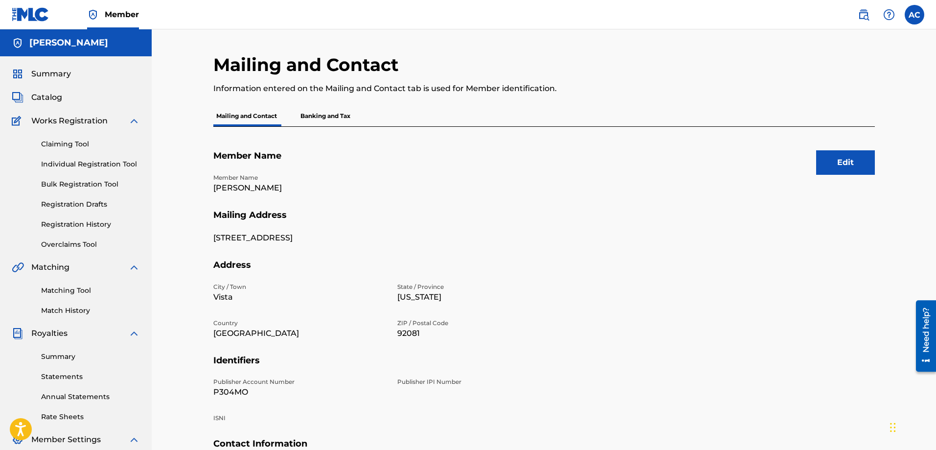
click at [836, 160] on button "Edit" at bounding box center [845, 162] width 59 height 24
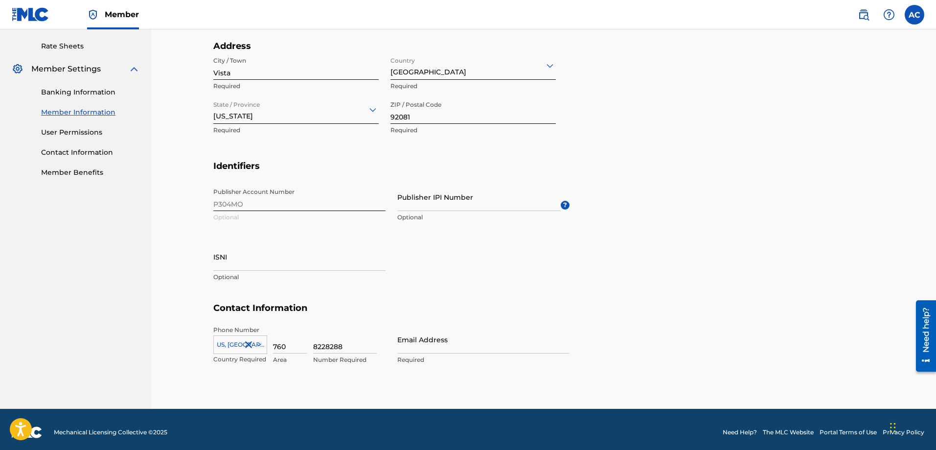
scroll to position [376, 0]
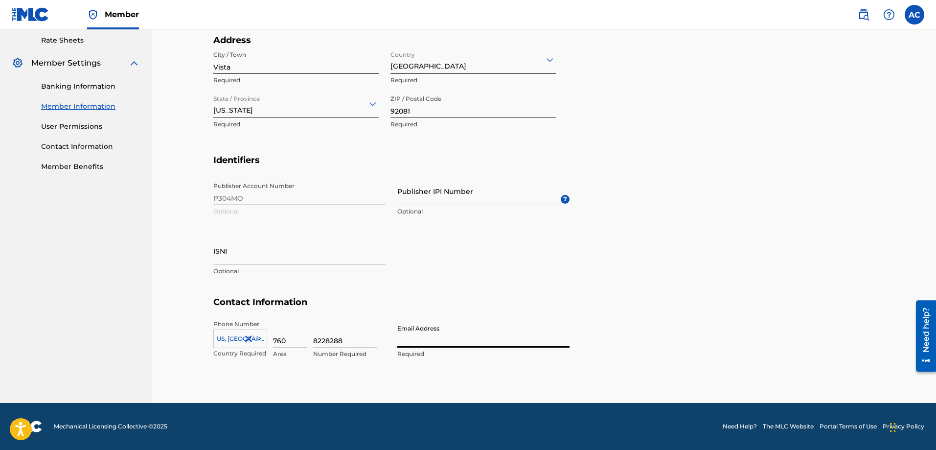
click at [448, 334] on input "Email Address" at bounding box center [483, 333] width 172 height 28
type input "[EMAIL_ADDRESS][DOMAIN_NAME]"
type input "[PERSON_NAME]"
type input "[GEOGRAPHIC_DATA]"
type input "CA"
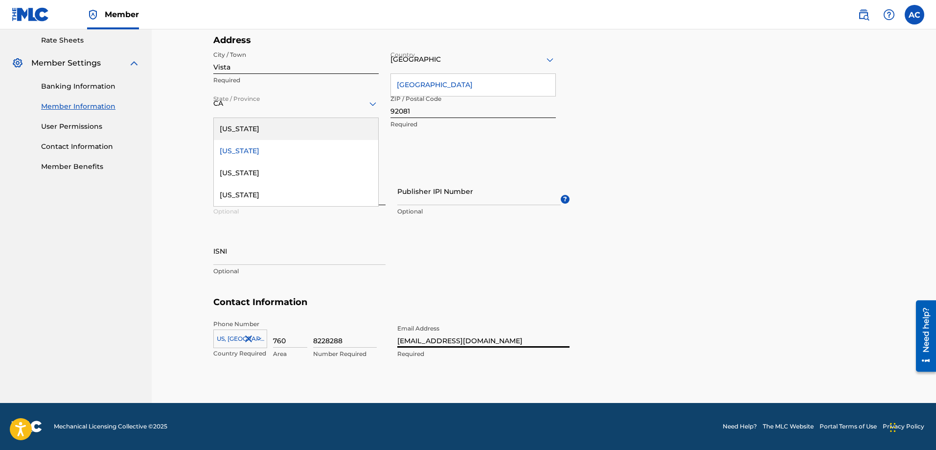
click at [540, 296] on div "Publisher Account Number P304MO Optional Publisher IPI Number Optional ? ISNI O…" at bounding box center [391, 236] width 356 height 119
click at [487, 380] on div "Cancel Save Member Name Name [PERSON_NAME] Required Mailing Address Street Addr…" at bounding box center [543, 76] width 661 height 652
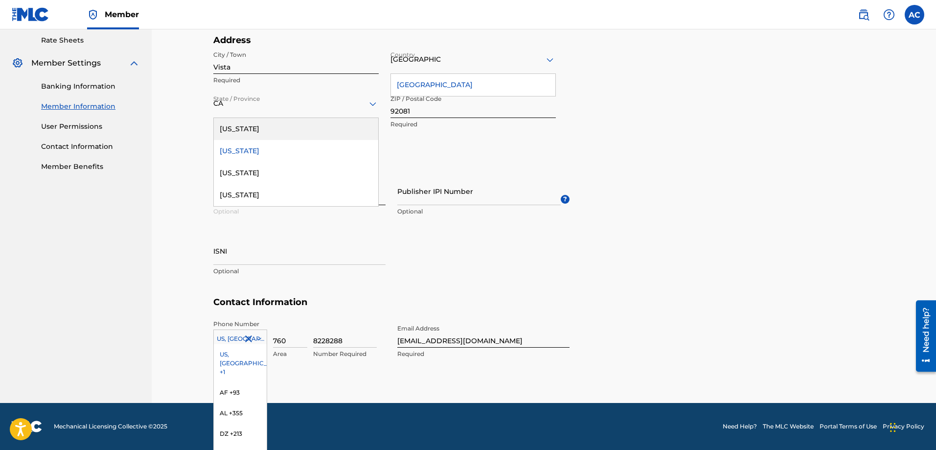
click at [261, 339] on div "216 results available. Use Up and Down to choose options, press Enter to select…" at bounding box center [240, 336] width 54 height 15
click at [639, 248] on section "Identifiers Publisher Account Number P304MO Optional Publisher IPI Number Optio…" at bounding box center [543, 226] width 661 height 142
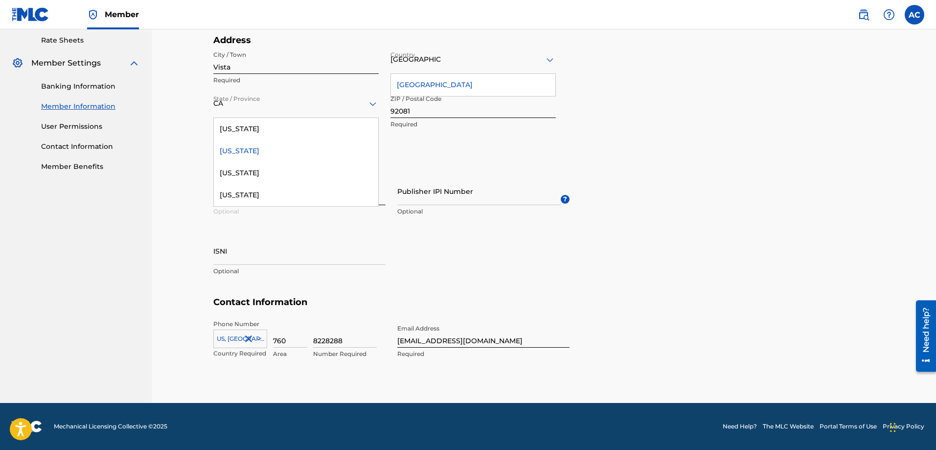
click at [252, 151] on div "[US_STATE]" at bounding box center [296, 151] width 164 height 22
click at [504, 87] on div "[GEOGRAPHIC_DATA]" at bounding box center [473, 85] width 164 height 22
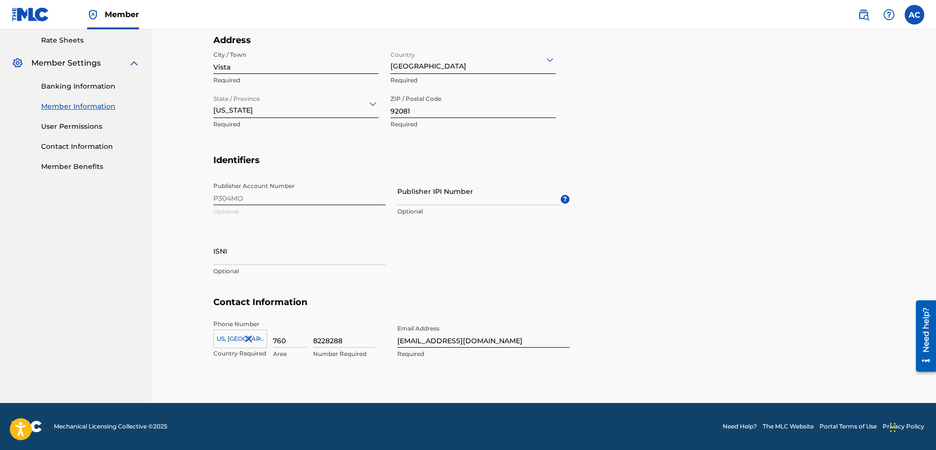
click at [676, 210] on section "Identifiers Publisher Account Number P304MO Optional Publisher IPI Number Optio…" at bounding box center [543, 226] width 661 height 142
click at [294, 364] on div "Phone Number [GEOGRAPHIC_DATA], [GEOGRAPHIC_DATA] +1 Country Required 760 Area …" at bounding box center [391, 349] width 356 height 60
click at [234, 339] on div "216 results available. Use Up and Down to choose options, press Enter to select…" at bounding box center [240, 336] width 54 height 15
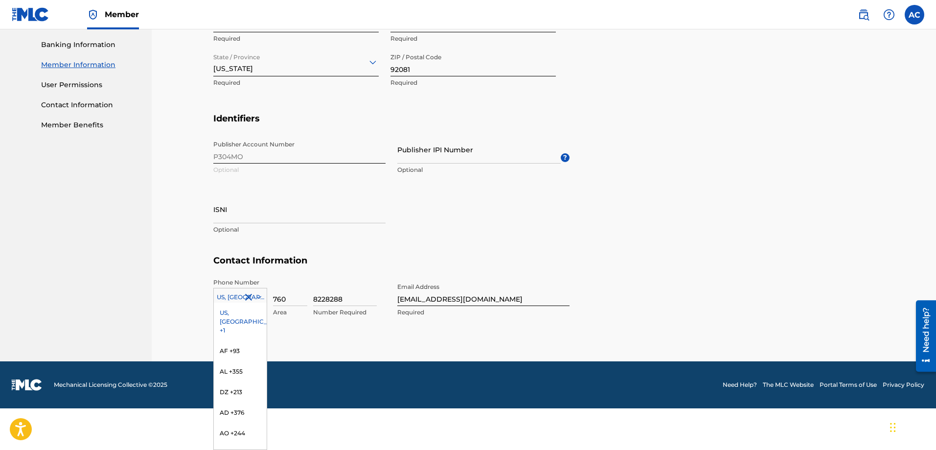
click at [239, 316] on div "US, [GEOGRAPHIC_DATA] +1" at bounding box center [240, 321] width 53 height 38
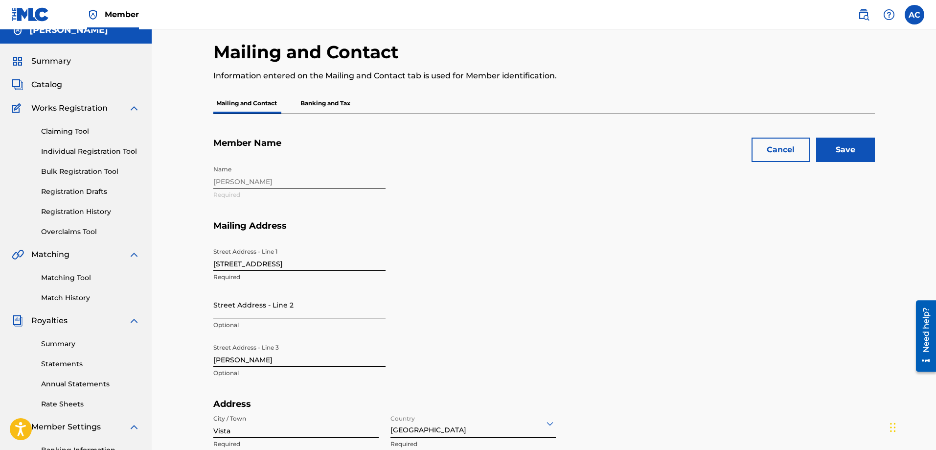
scroll to position [0, 0]
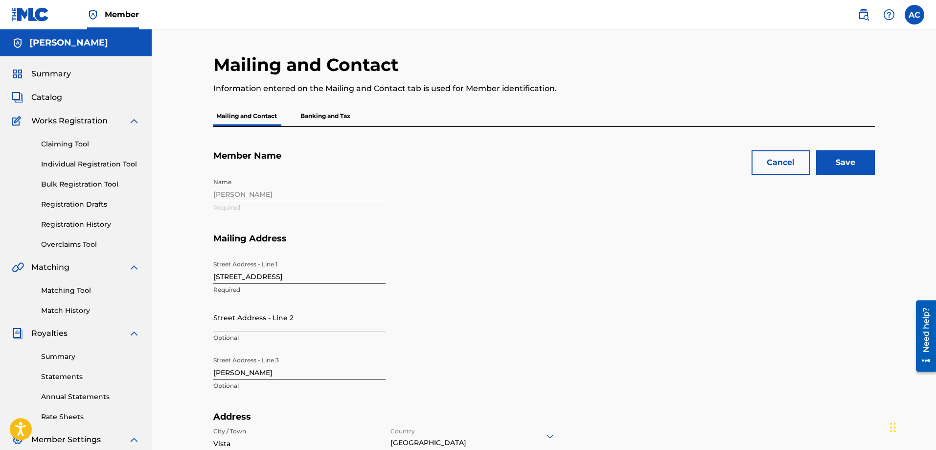
click at [845, 169] on input "Save" at bounding box center [845, 162] width 59 height 24
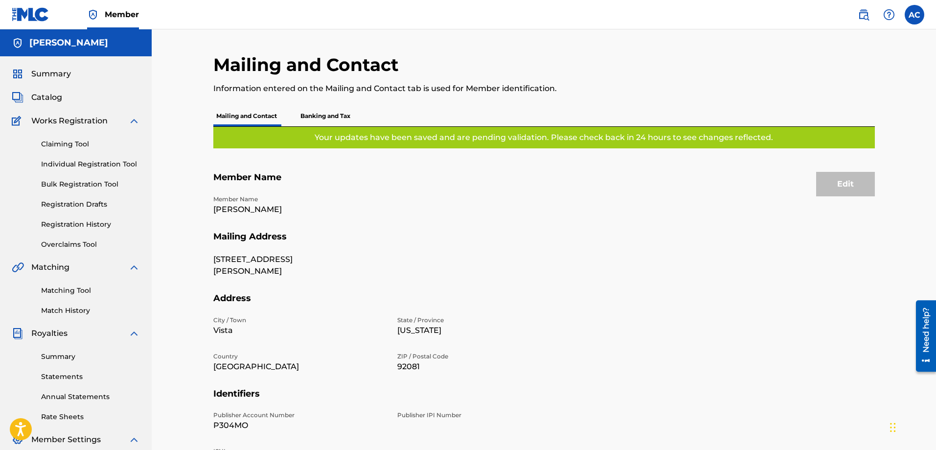
click at [922, 342] on div "Need help?" at bounding box center [925, 329] width 13 height 45
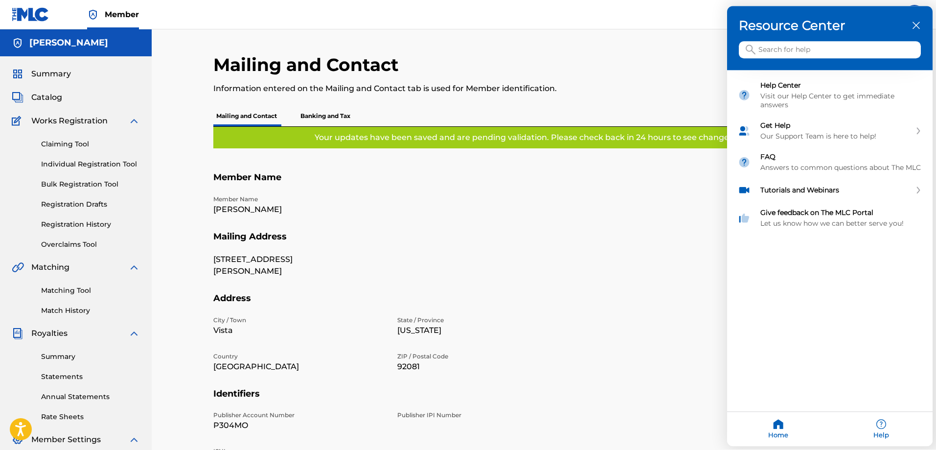
click at [780, 49] on input "Search for help" at bounding box center [830, 50] width 182 height 17
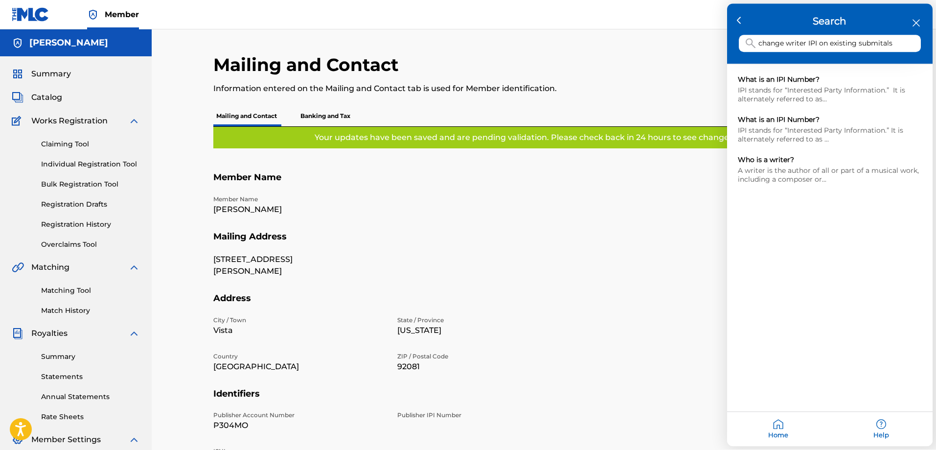
type input "change writer IPI on existing submitals"
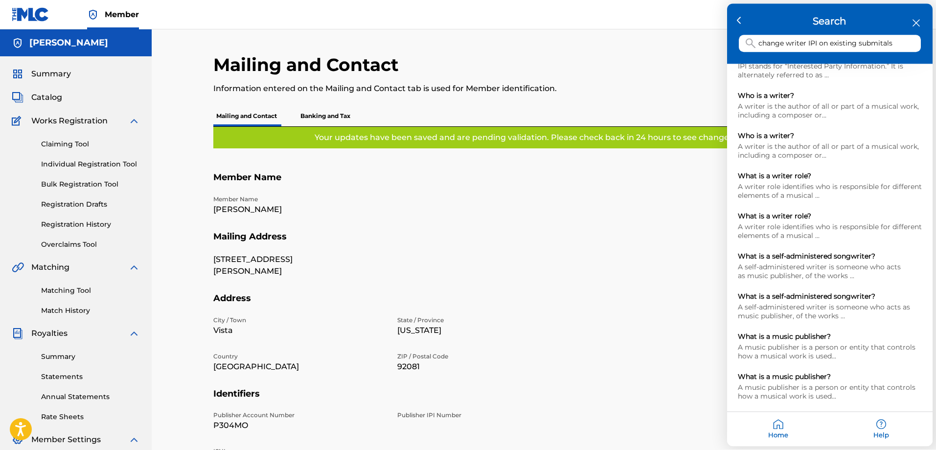
click at [915, 27] on div "close resource center" at bounding box center [916, 23] width 9 height 9
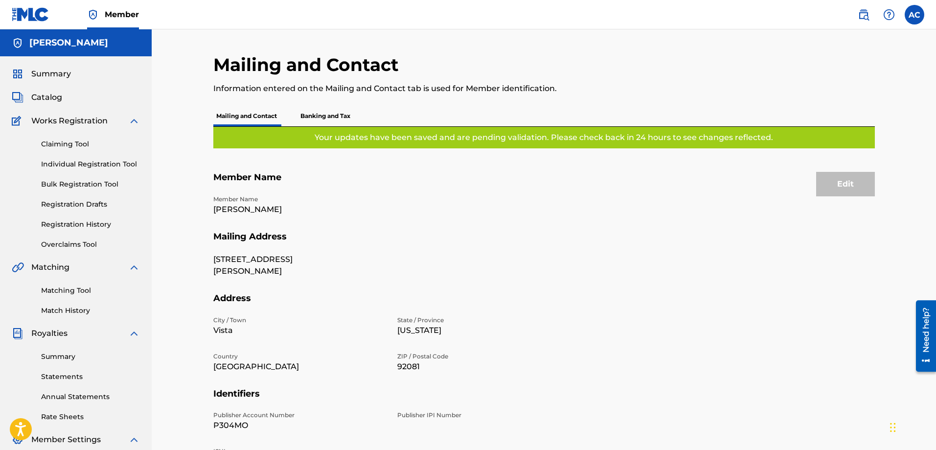
click at [890, 14] on img at bounding box center [889, 15] width 12 height 12
click at [871, 42] on link "Contact us" at bounding box center [888, 40] width 83 height 23
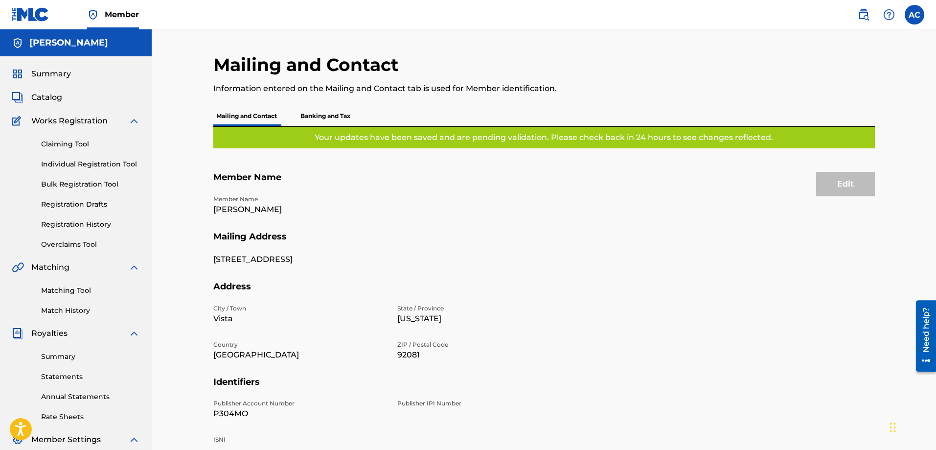
scroll to position [147, 0]
